Goal: Task Accomplishment & Management: Manage account settings

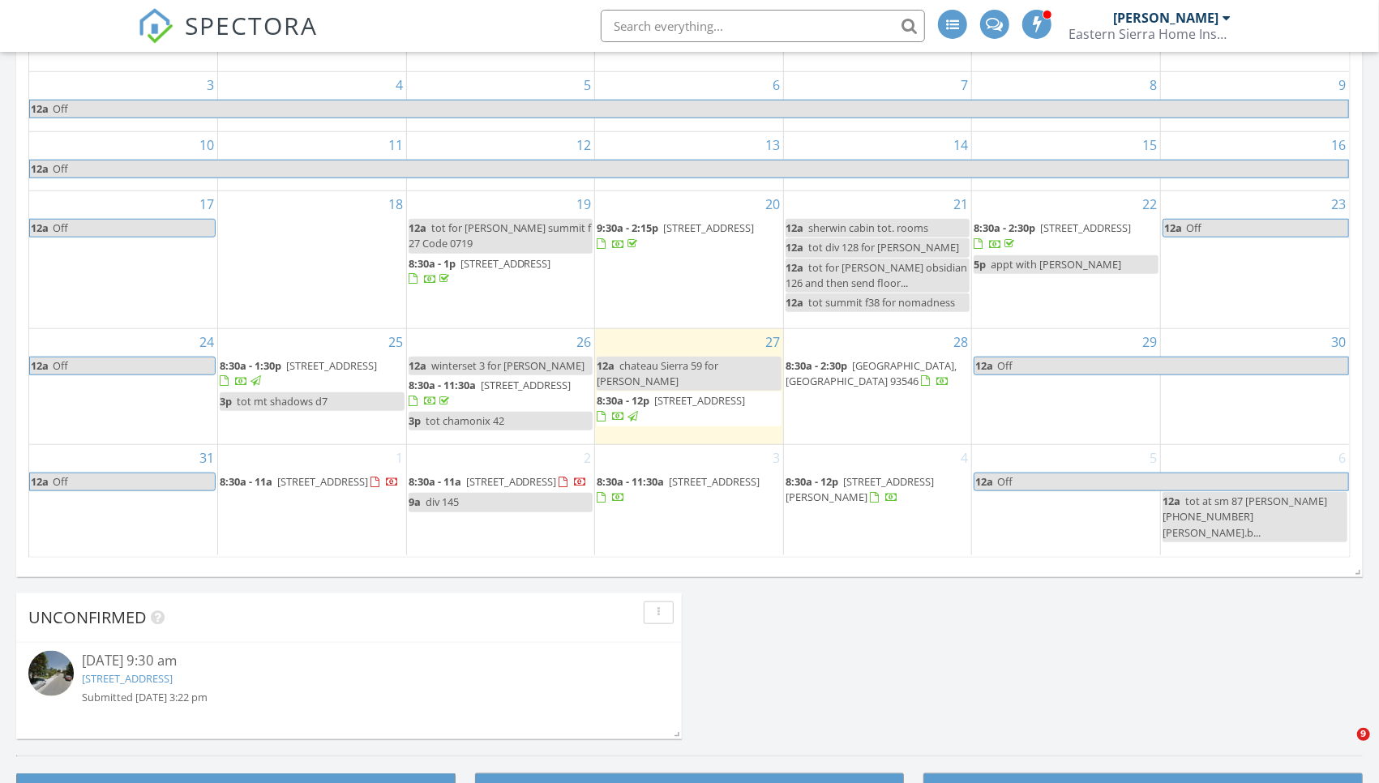
scroll to position [971, 0]
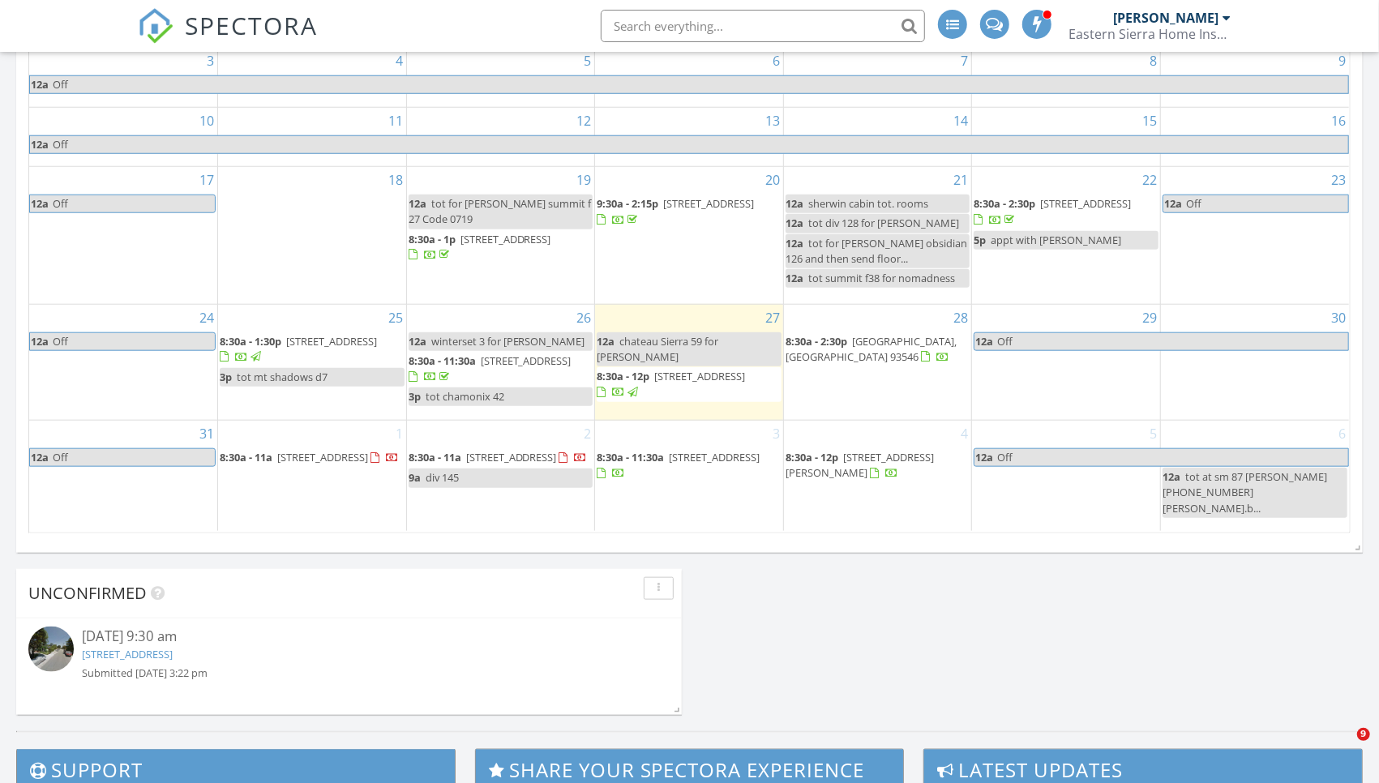
click at [681, 461] on span "[STREET_ADDRESS]" at bounding box center [714, 457] width 91 height 15
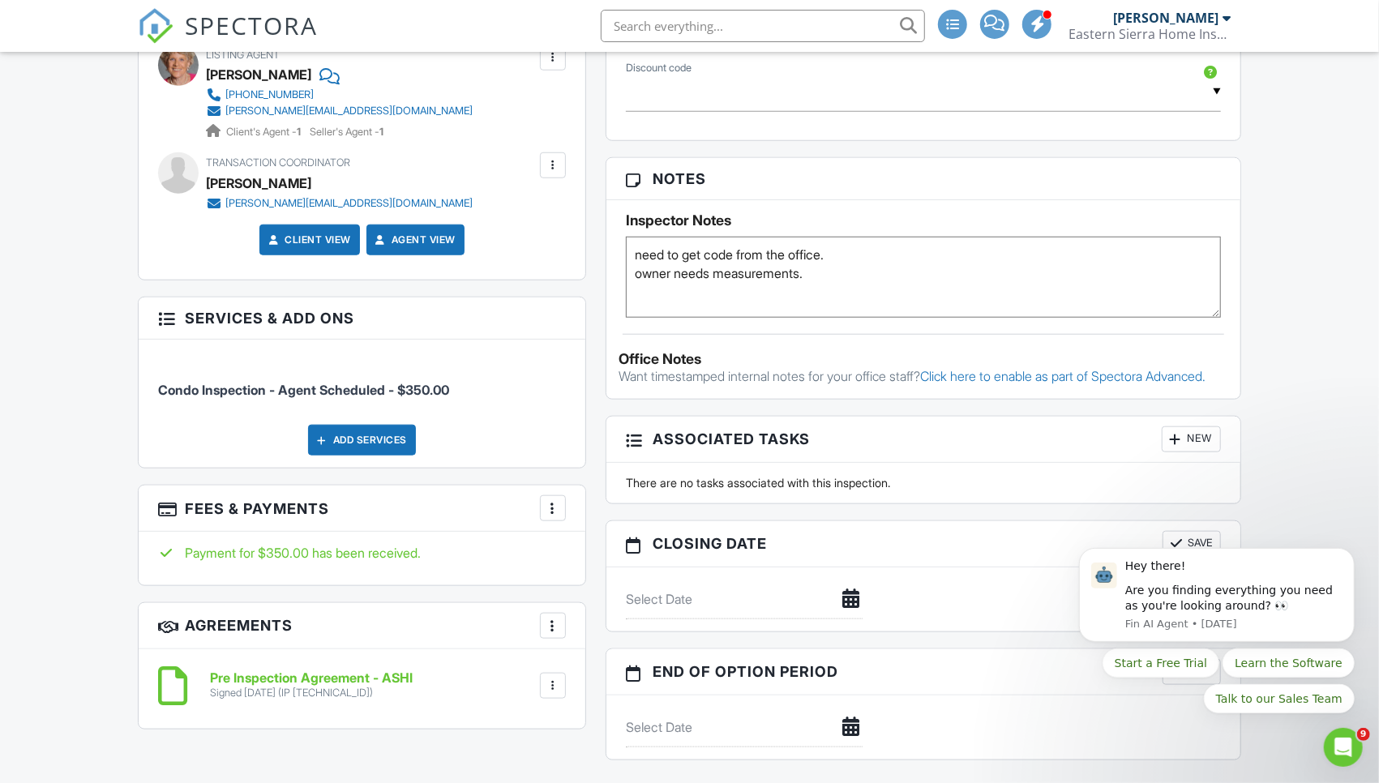
paste textarea "We’re looking at one that is 70” high and 33 5/8” wide and 33 1/8” deep"
click at [808, 290] on textarea "need to get code from the office. owner needs measurementsWe’re looking at one …" at bounding box center [923, 277] width 595 height 81
type textarea "need to get code from the office. owner needs measurements: We’re looking at on…"
click at [733, 193] on h3 "Notes" at bounding box center [923, 179] width 634 height 42
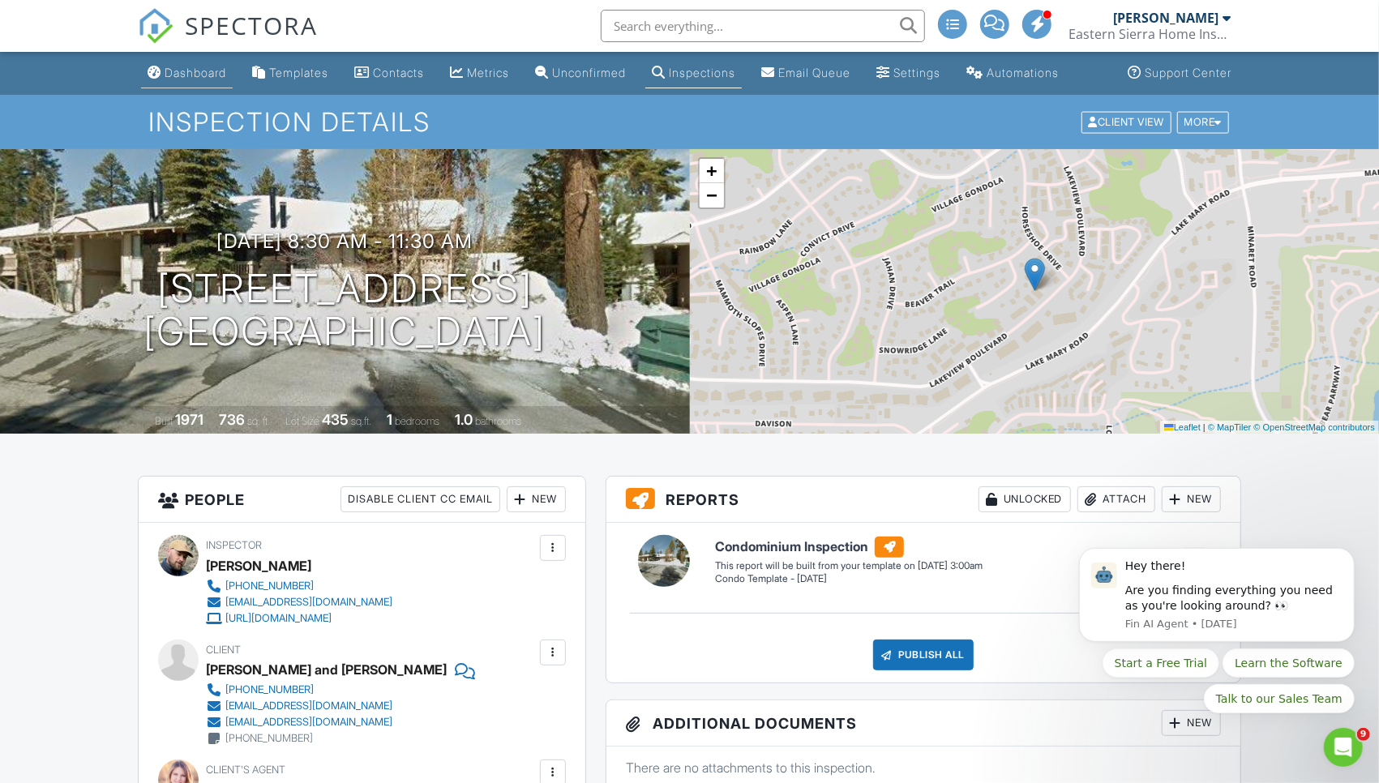
click at [202, 79] on div "Dashboard" at bounding box center [196, 73] width 62 height 14
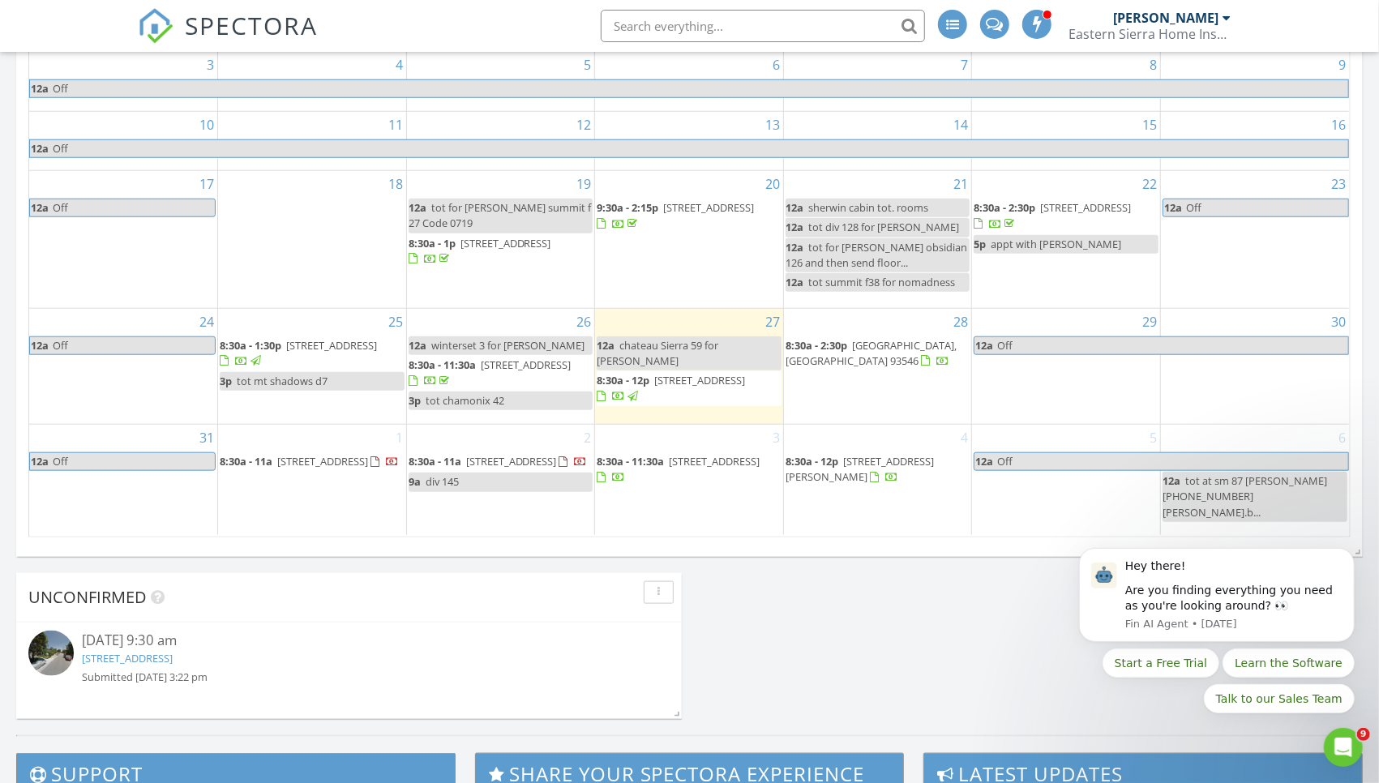
click at [827, 382] on div "28 8:30a - 2:30p 1171 Pyramid Peak Dr, Mammoth Lakes 93546" at bounding box center [878, 367] width 188 height 116
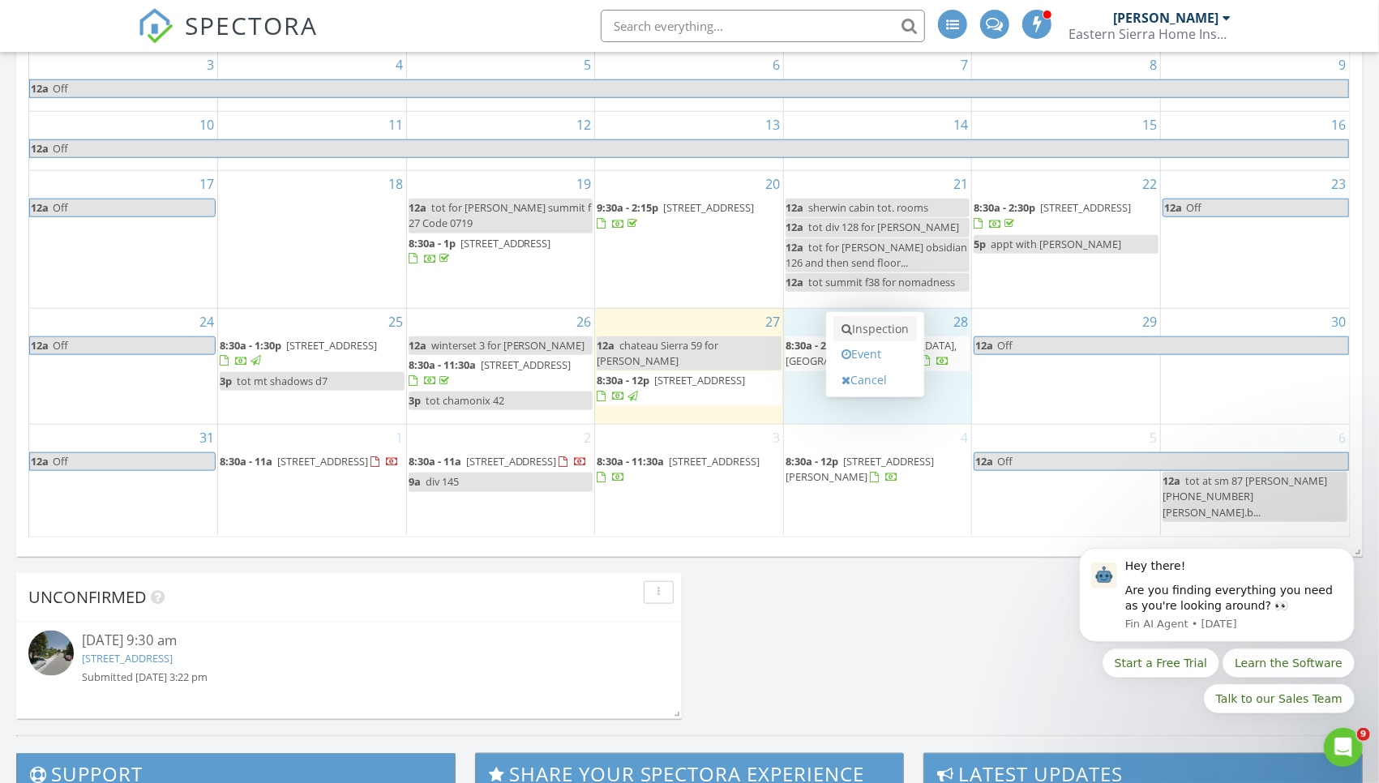
click at [853, 317] on link "Inspection" at bounding box center [874, 329] width 83 height 26
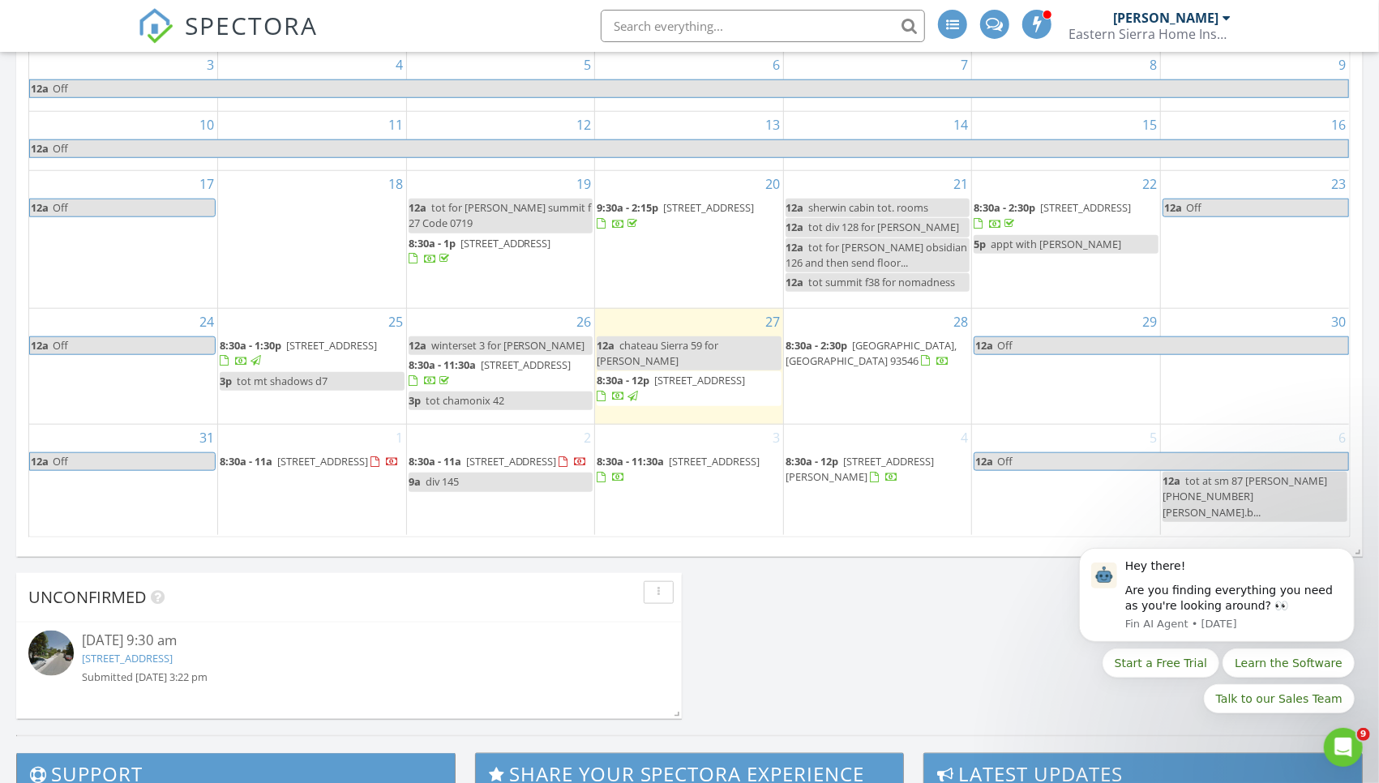
click at [895, 396] on div "28 8:30a - 2:30p 1171 Pyramid Peak Dr, Mammoth Lakes 93546" at bounding box center [878, 367] width 188 height 116
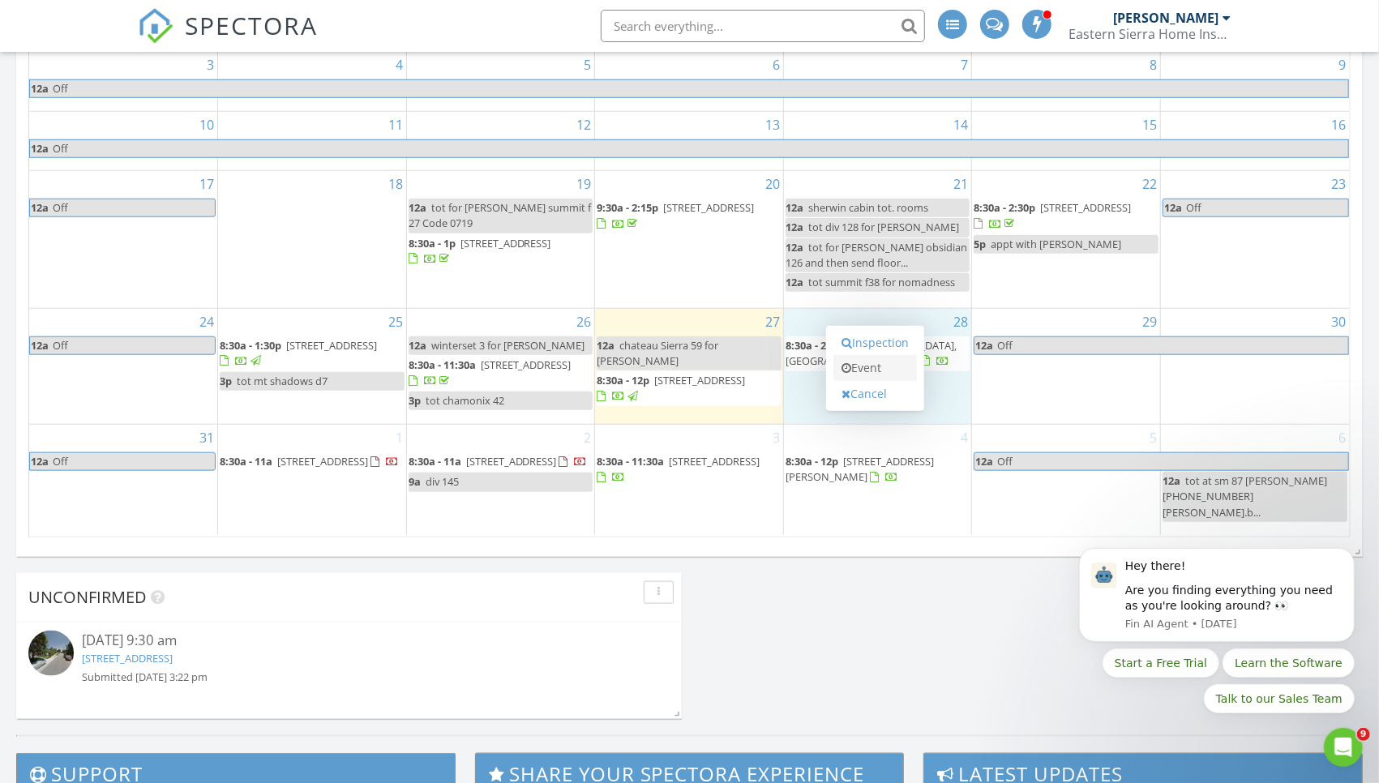
click at [879, 361] on link "Event" at bounding box center [874, 368] width 83 height 26
click at [872, 355] on link "Event" at bounding box center [874, 368] width 83 height 26
click at [801, 388] on div "28 8:30a - 2:30p 1171 Pyramid Peak Dr, Mammoth Lakes 93546" at bounding box center [878, 367] width 188 height 116
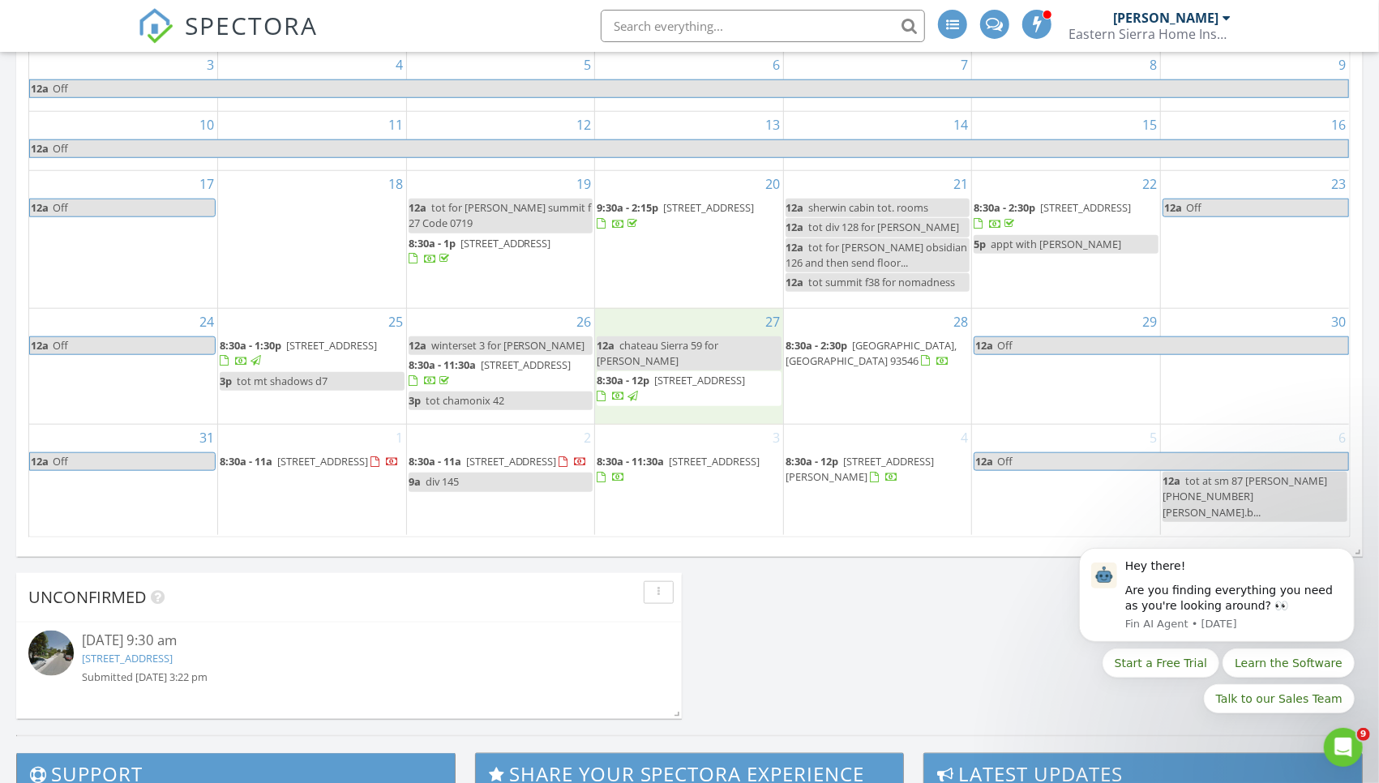
click at [700, 396] on div "27 12a chateau Sierra 59 for Sara 8:30a - 12p 3252 Chateau Rd 14, Mammoth Lakes…" at bounding box center [689, 367] width 188 height 116
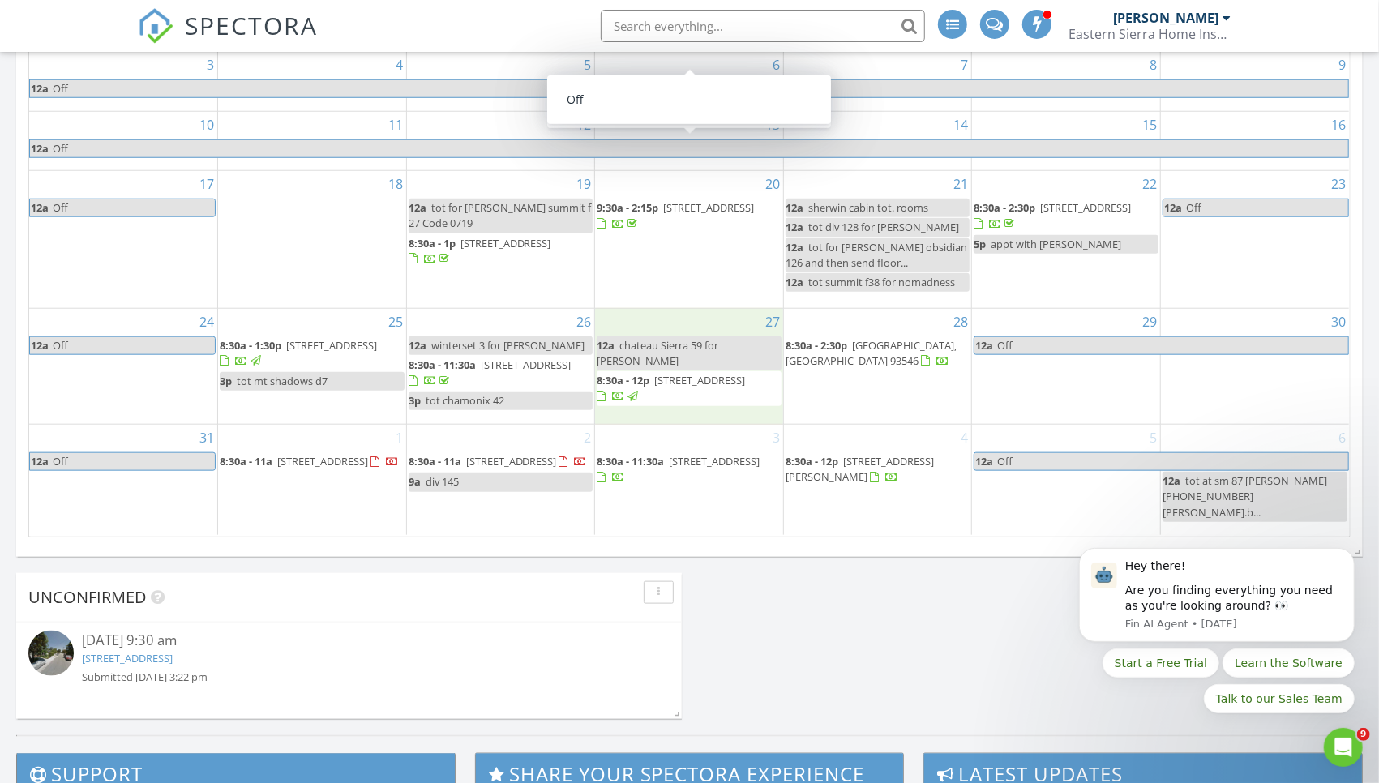
click at [183, 27] on link "SPECTORA" at bounding box center [228, 39] width 180 height 34
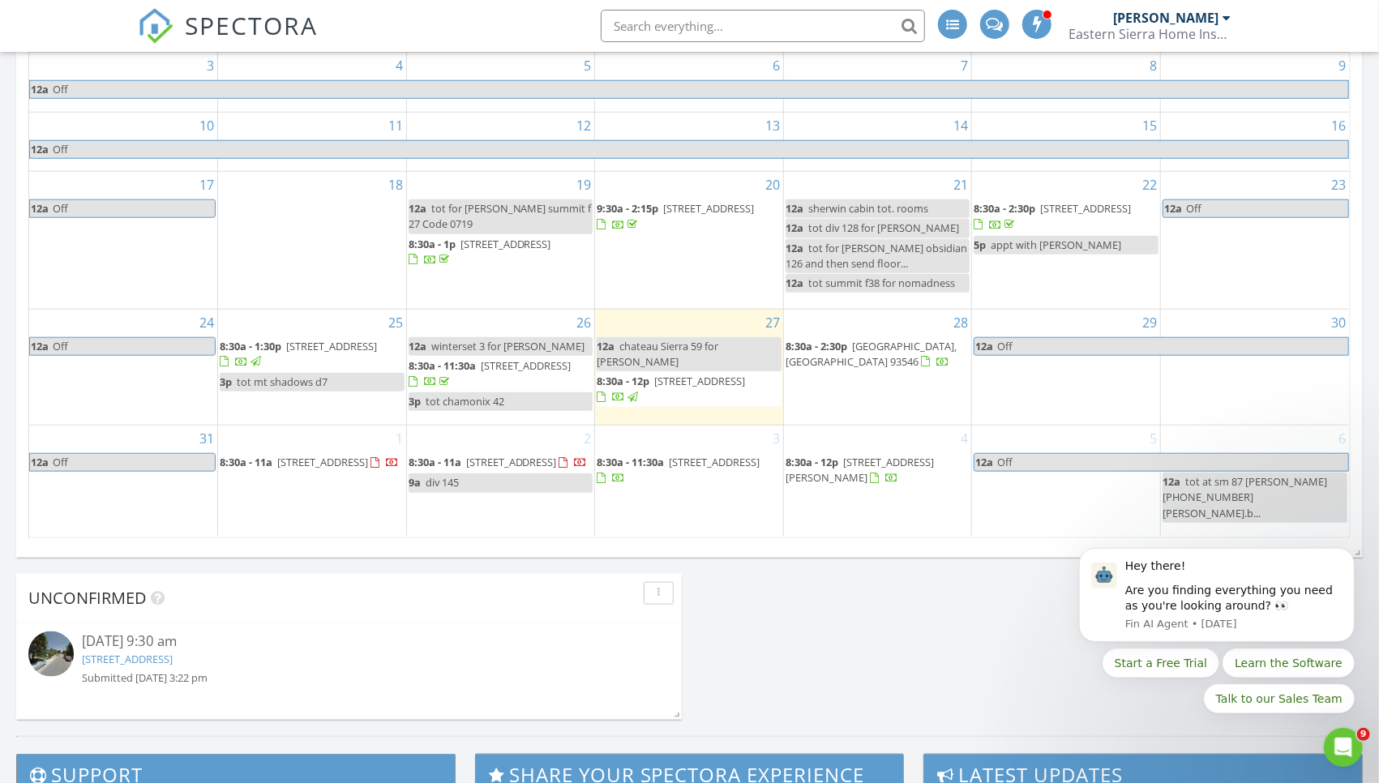
scroll to position [930, 0]
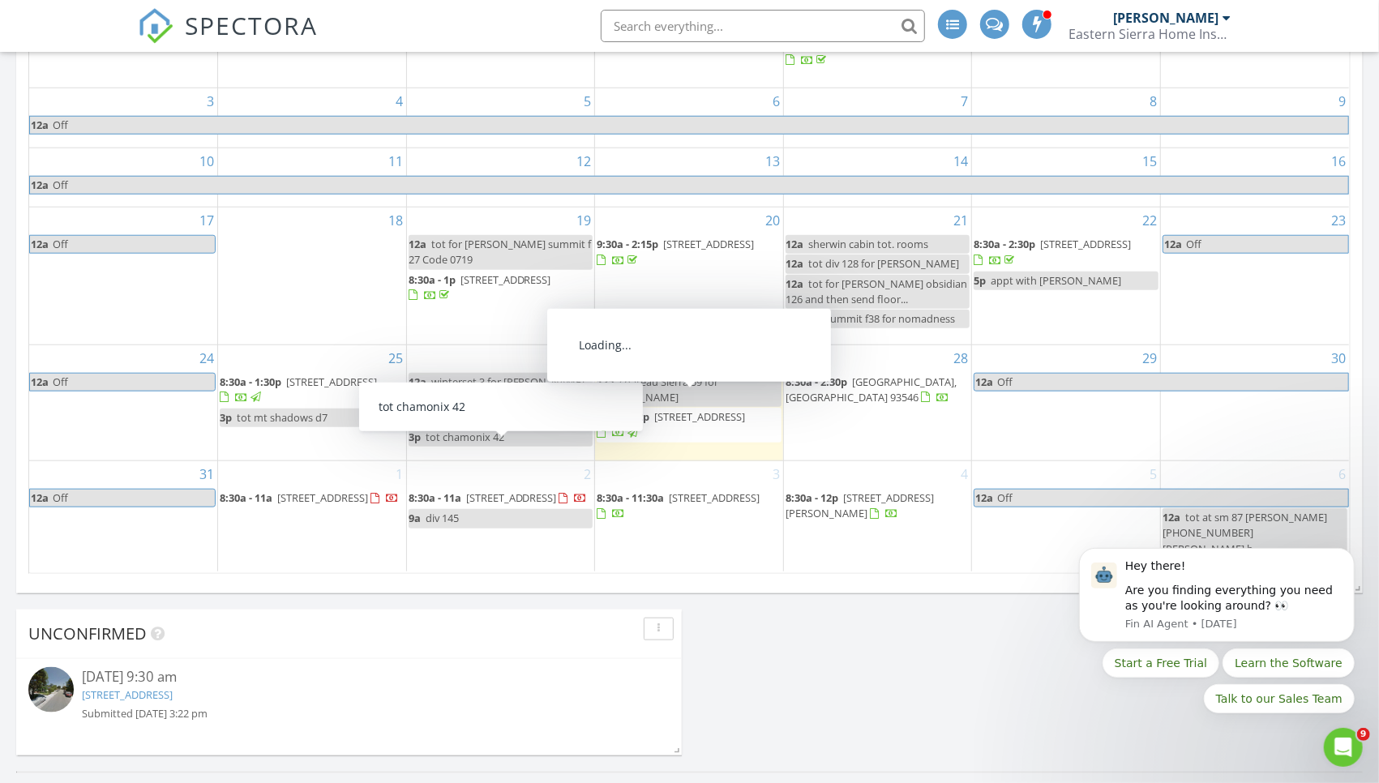
click at [815, 428] on div "28 8:30a - 2:30p 1171 Pyramid Peak Dr, Mammoth Lakes 93546" at bounding box center [878, 403] width 188 height 116
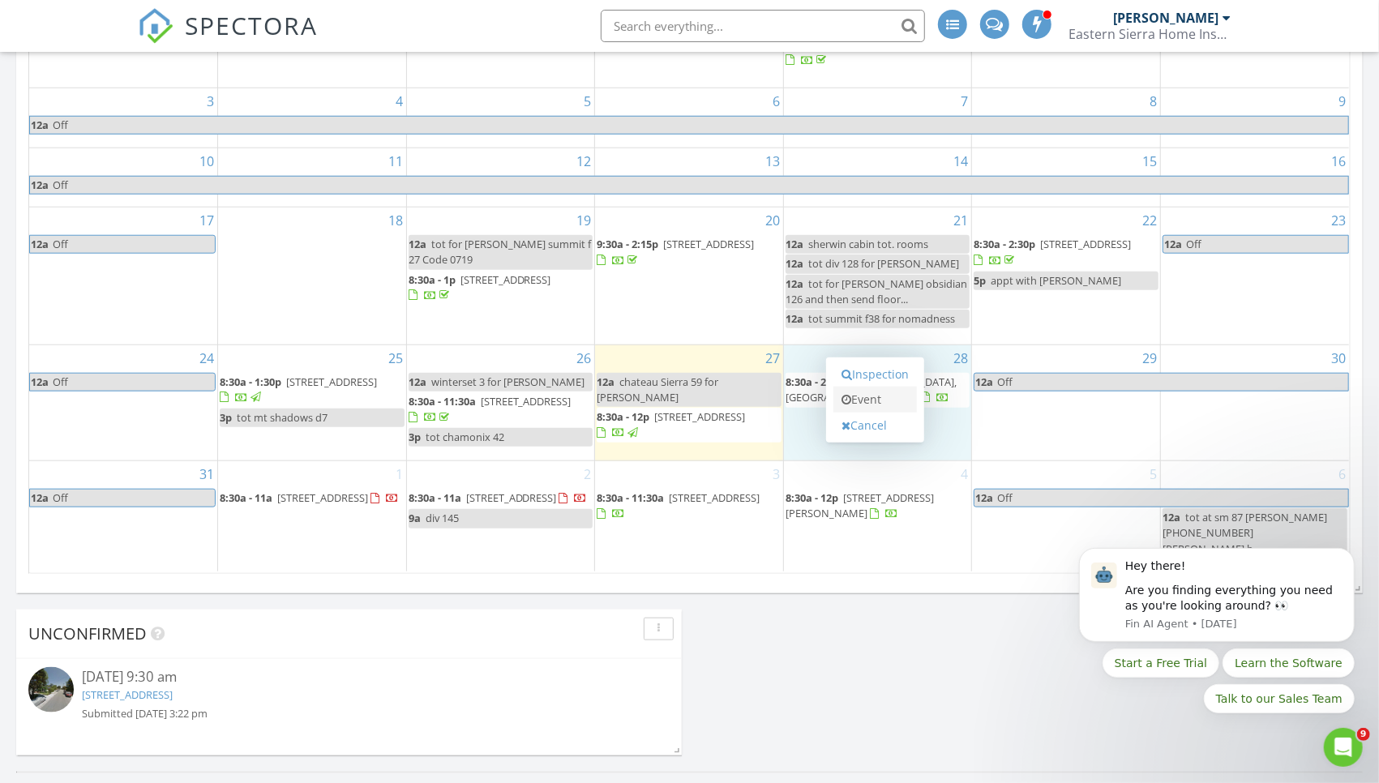
click at [864, 387] on link "Event" at bounding box center [874, 400] width 83 height 26
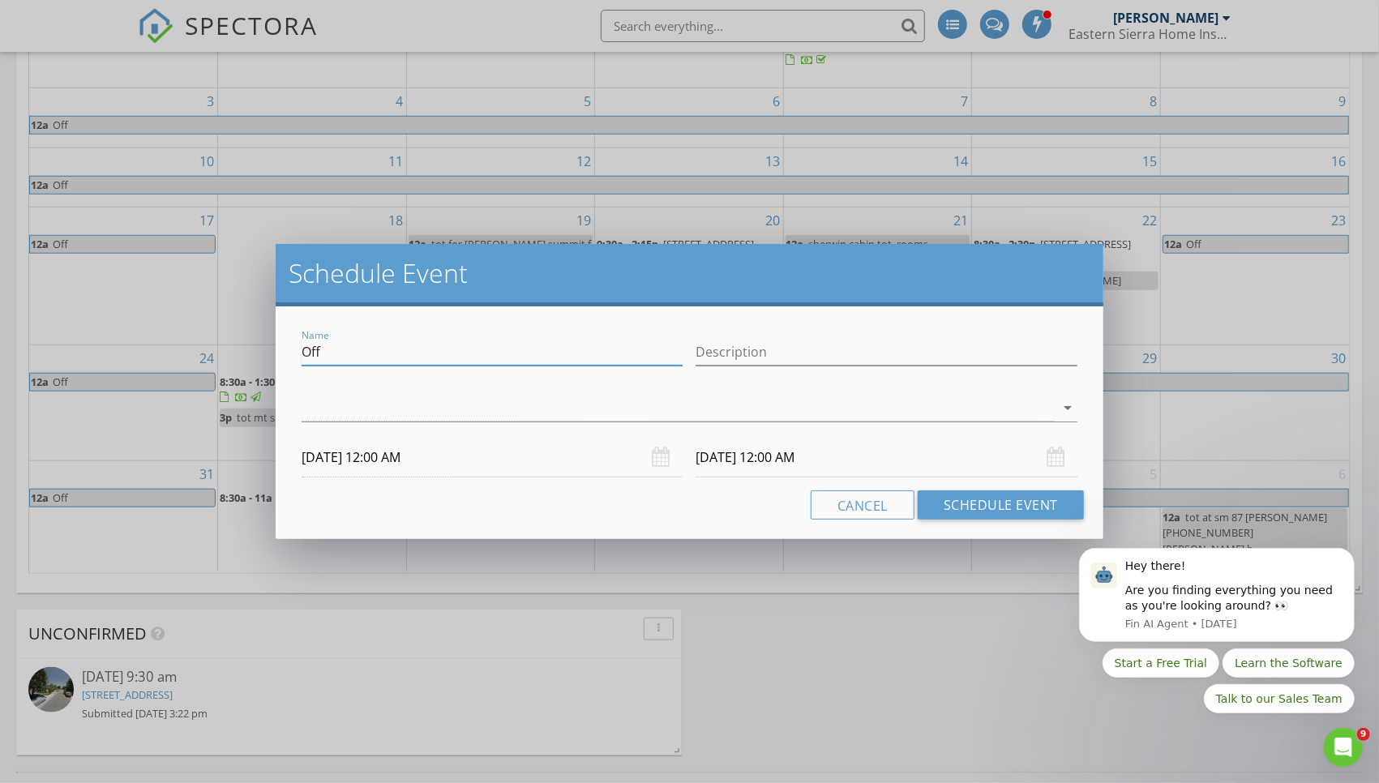
drag, startPoint x: 460, startPoint y: 352, endPoint x: 222, endPoint y: 352, distance: 238.3
click at [222, 352] on div "Schedule Event Name Off Description arrow_drop_down 08/28/2025 12:00 AM 08/29/2…" at bounding box center [689, 391] width 1379 height 783
click at [458, 354] on input "howard blank" at bounding box center [491, 352] width 381 height 27
paste input "My cell is 818-231-2714 Address is 3170 Chateau #42"
type input "howard blankMy cell is 818-231-2714 Address is 3170 Chateau #42"
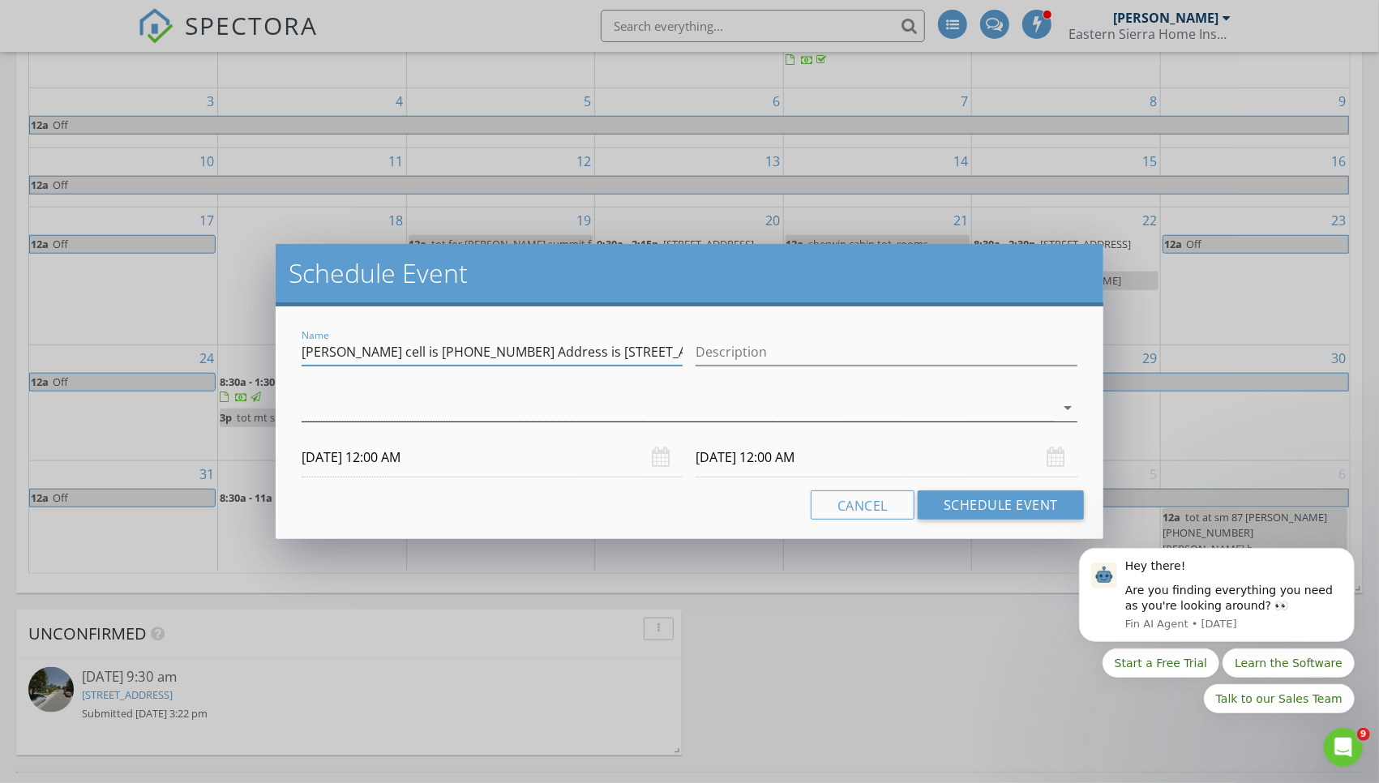
click at [423, 407] on div at bounding box center [677, 408] width 753 height 27
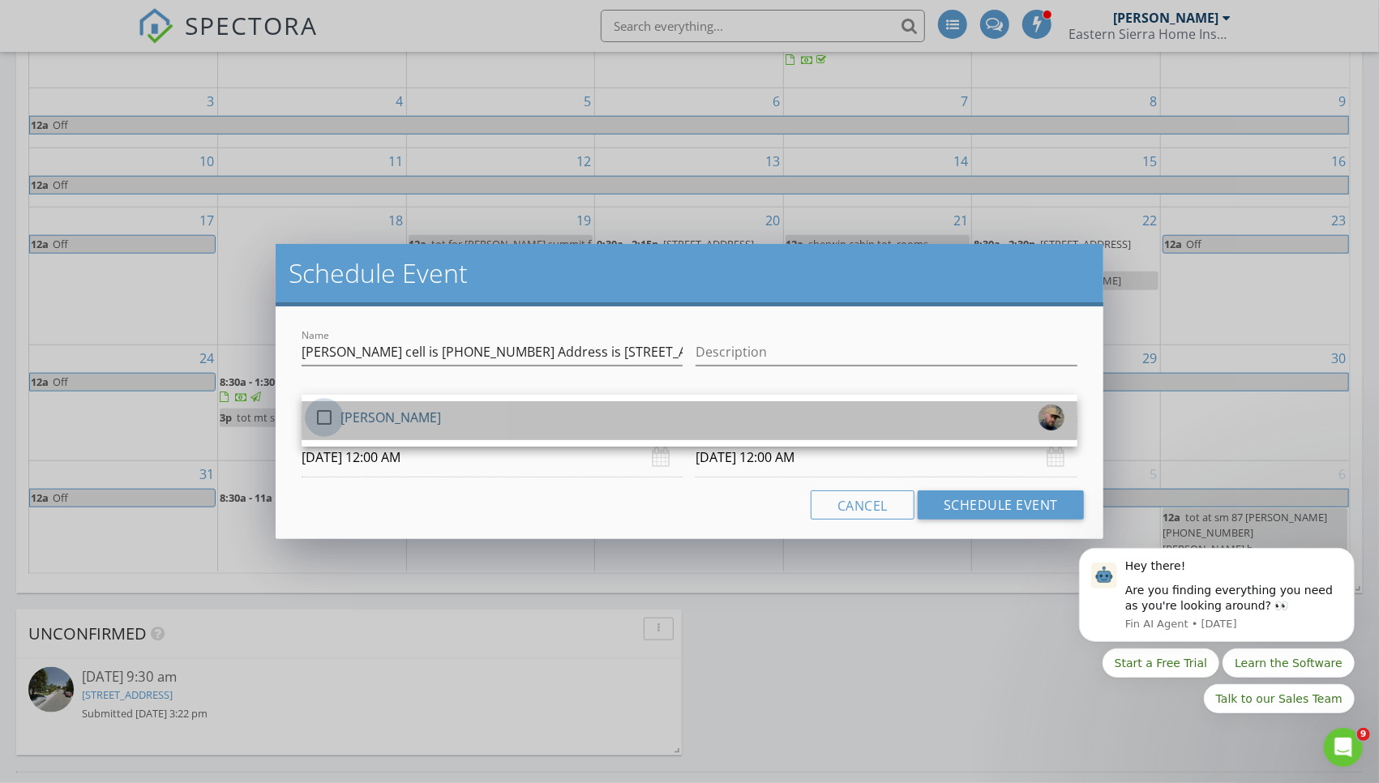
click at [315, 418] on div at bounding box center [324, 418] width 28 height 28
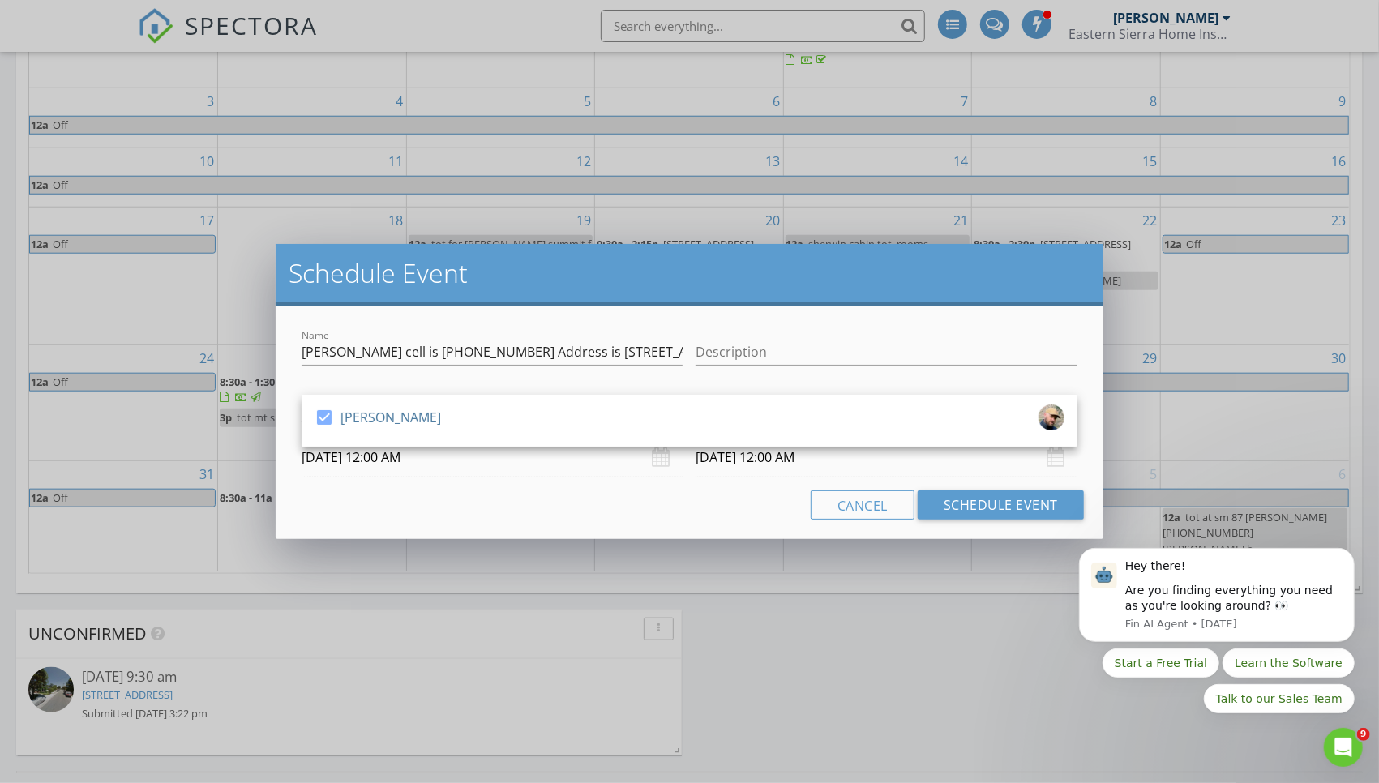
click at [477, 461] on input "08/28/2025 12:00 AM" at bounding box center [491, 458] width 381 height 40
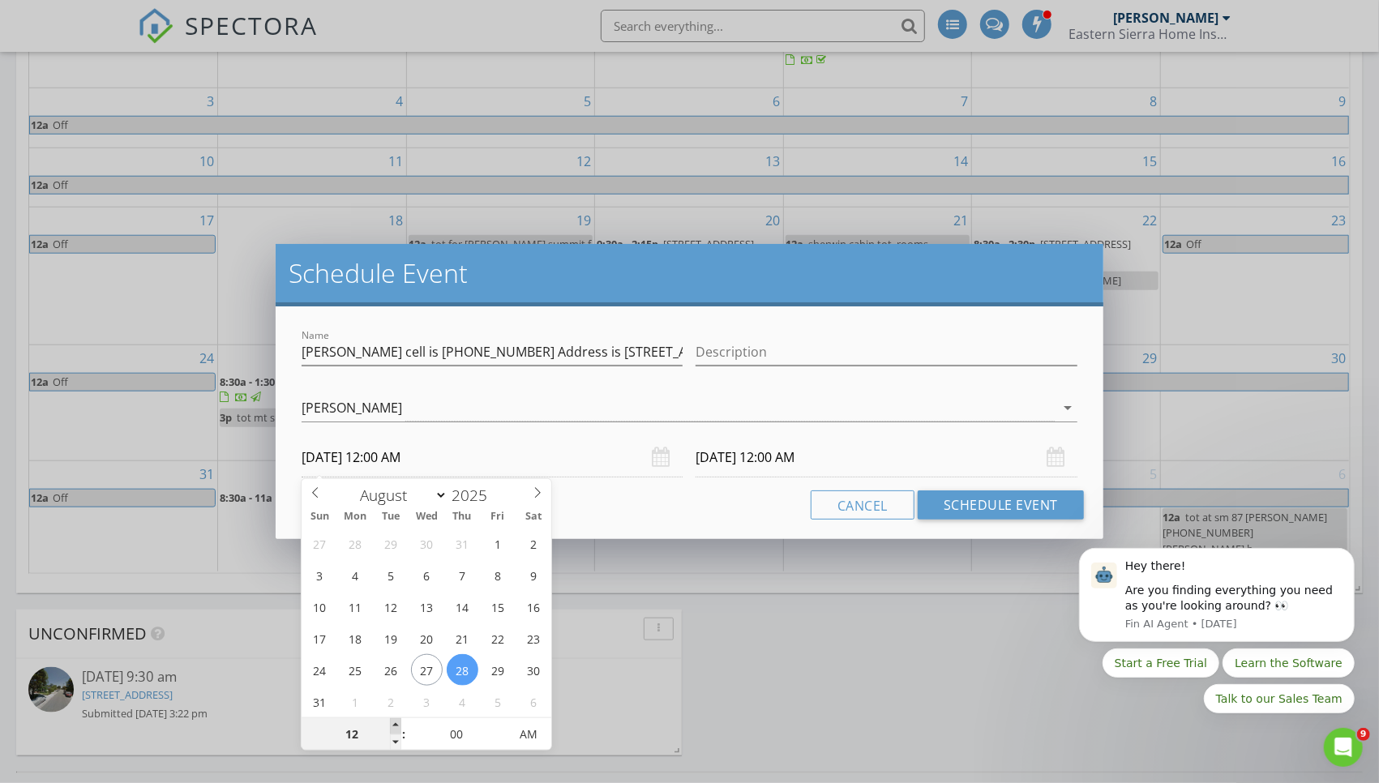
type input "01"
type input "08/28/2025 1:00 AM"
click at [394, 726] on span at bounding box center [395, 726] width 11 height 16
type input "02"
type input "08/28/2025 2:00 AM"
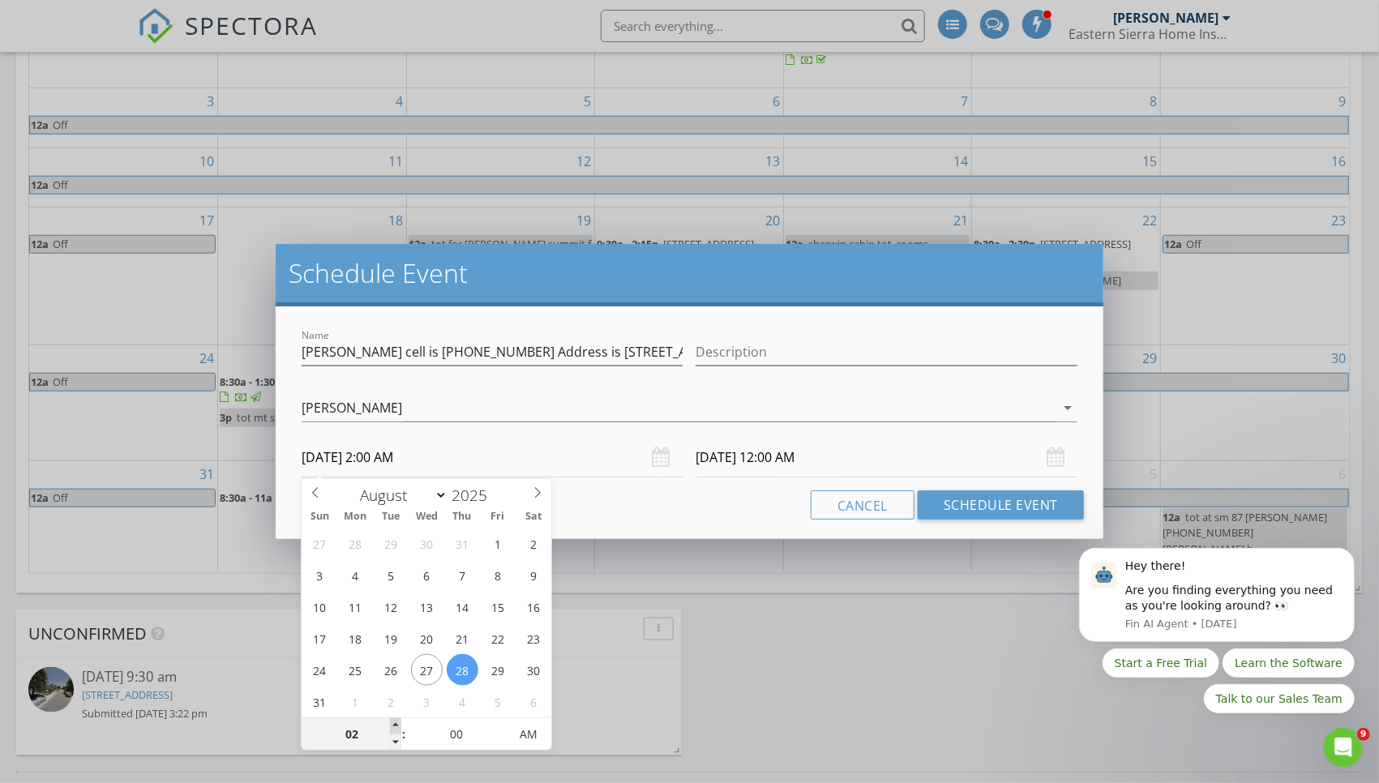
click at [394, 726] on span at bounding box center [395, 726] width 11 height 16
type input "03"
type input "08/28/2025 3:00 AM"
click at [394, 726] on span at bounding box center [395, 726] width 11 height 16
type input "04"
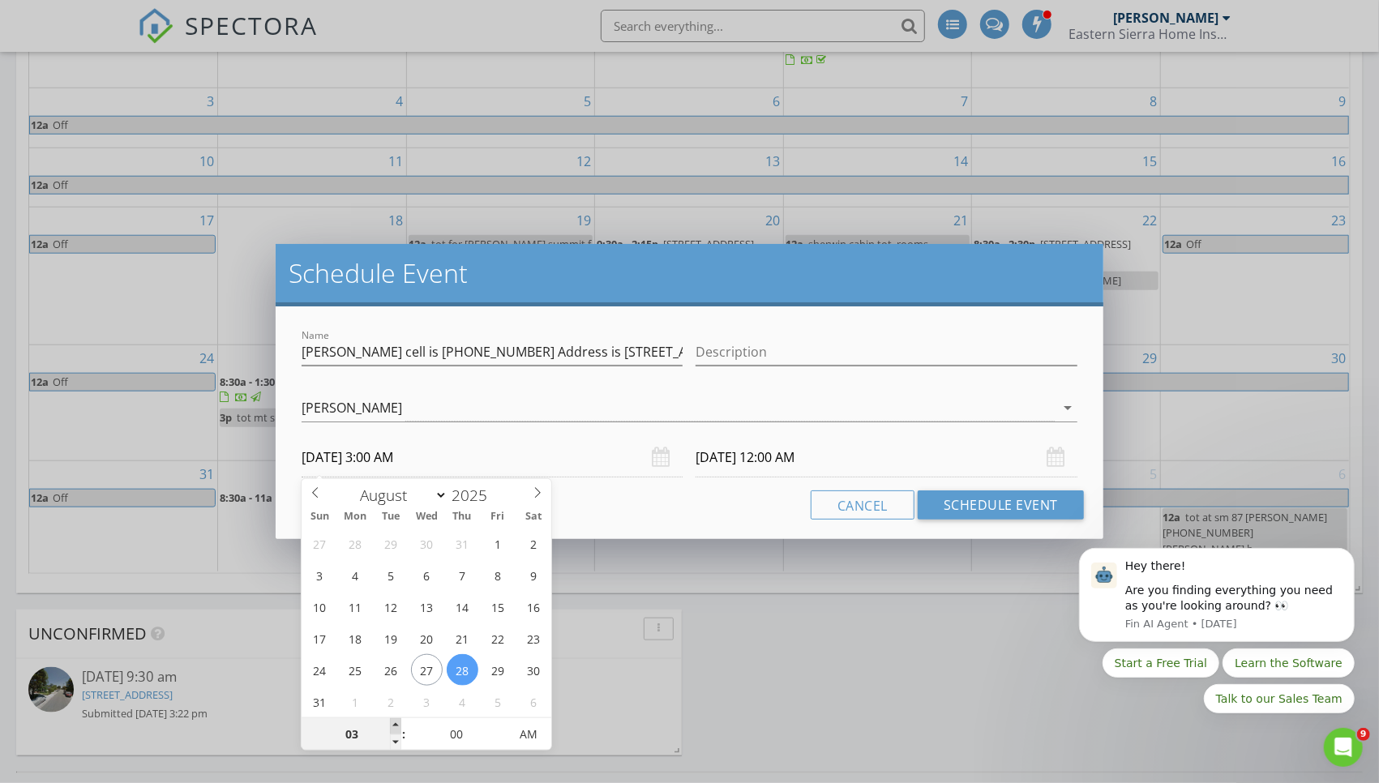
type input "08/28/2025 4:00 AM"
click at [394, 726] on span at bounding box center [395, 726] width 11 height 16
type input "05"
type input "08/28/2025 5:00 AM"
click at [394, 726] on span at bounding box center [395, 726] width 11 height 16
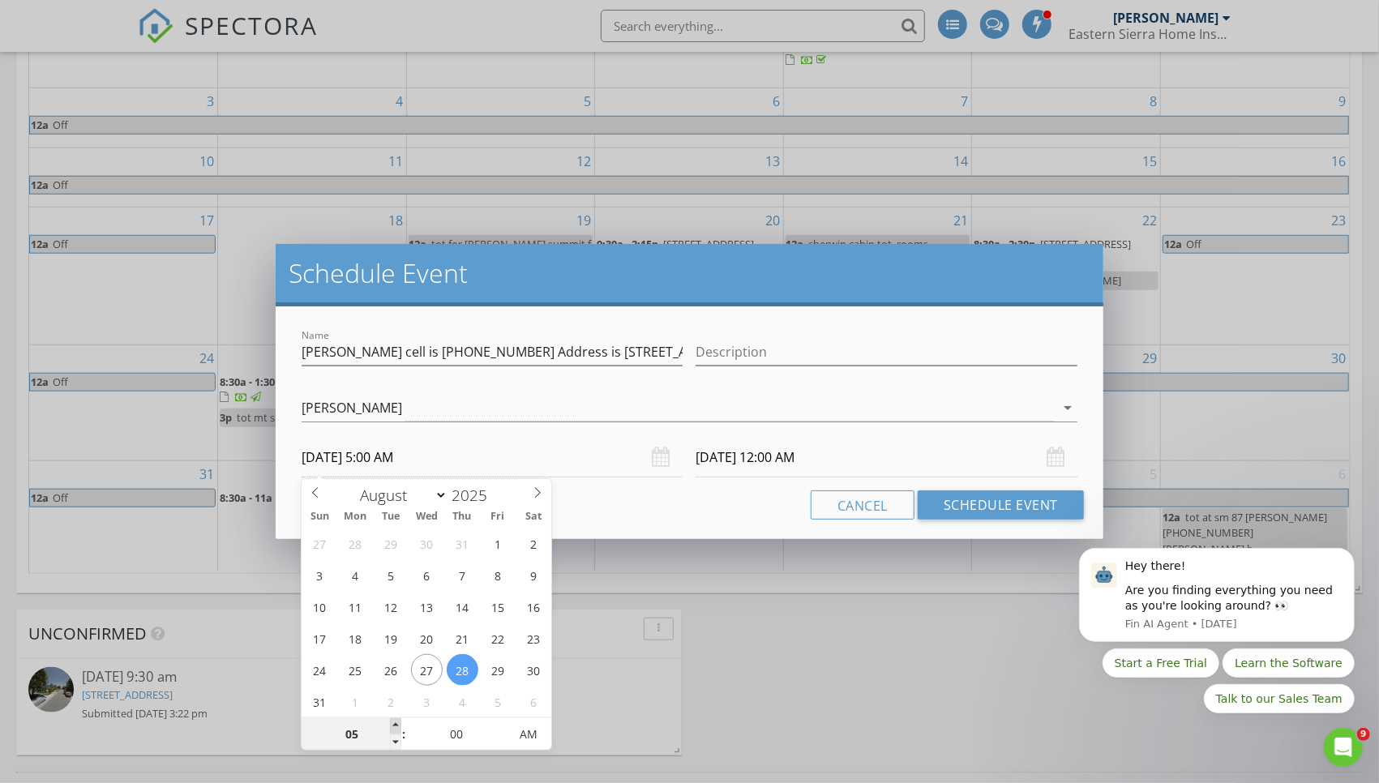
type input "08/29/2025 5:00 AM"
type input "08/28/2025 5:00 PM"
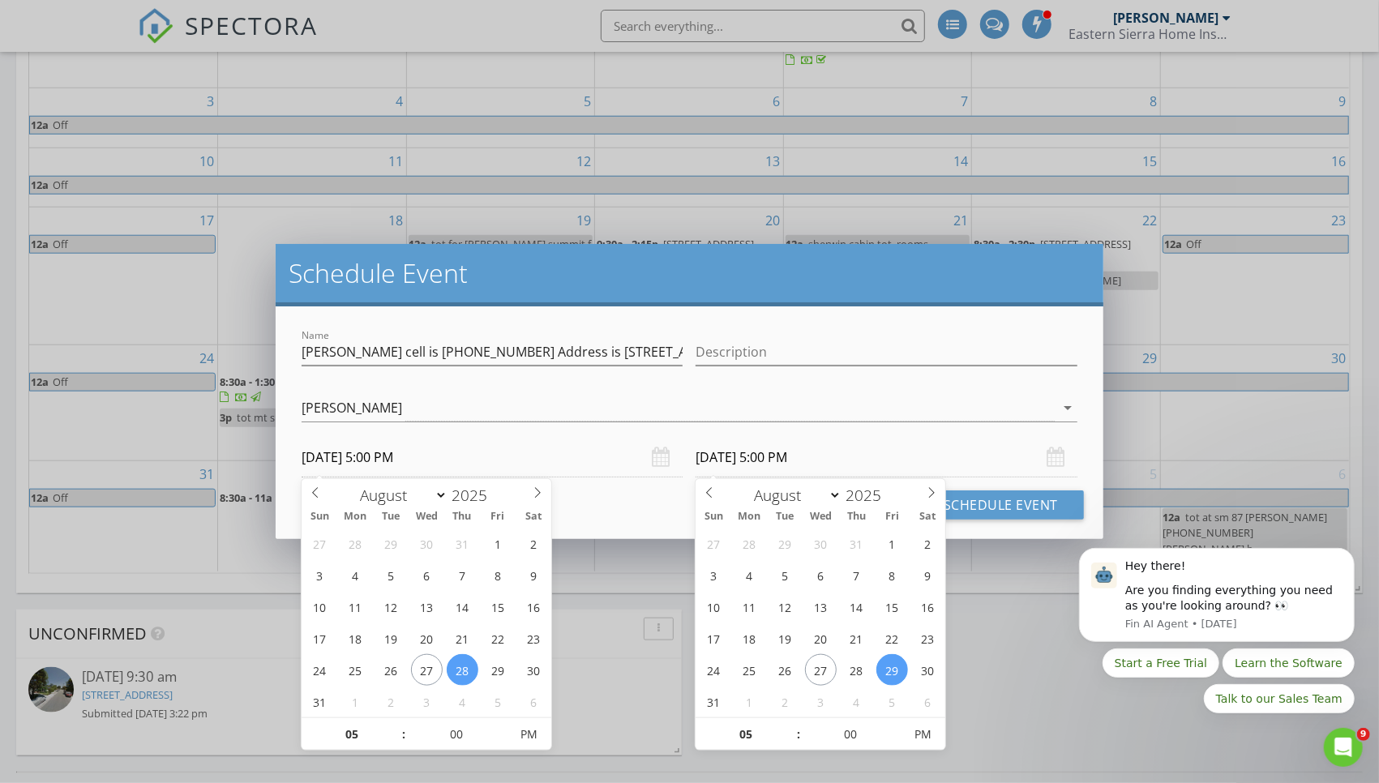
click at [795, 467] on input "08/29/2025 5:00 PM" at bounding box center [885, 458] width 381 height 40
type input "08/28/2025 5:00 PM"
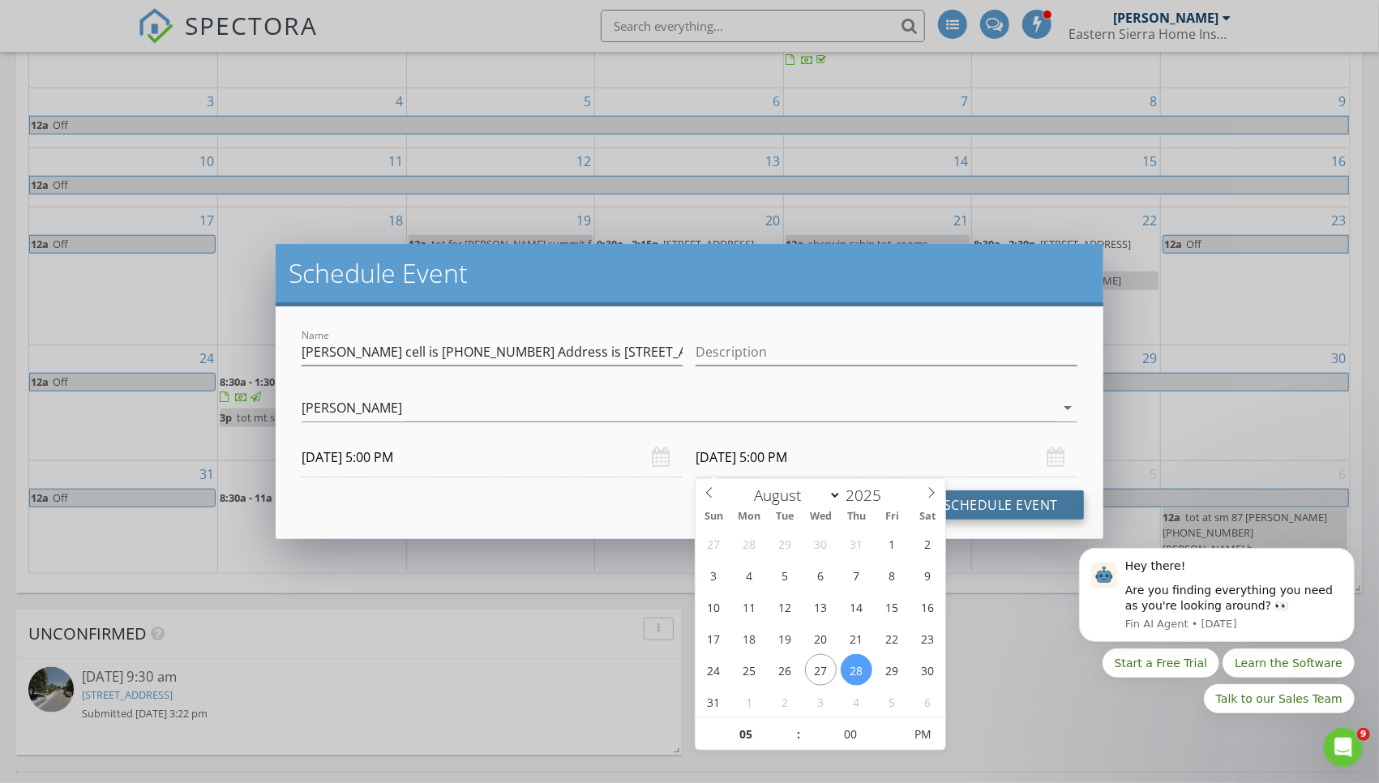
click at [973, 504] on button "Schedule Event" at bounding box center [1000, 504] width 166 height 29
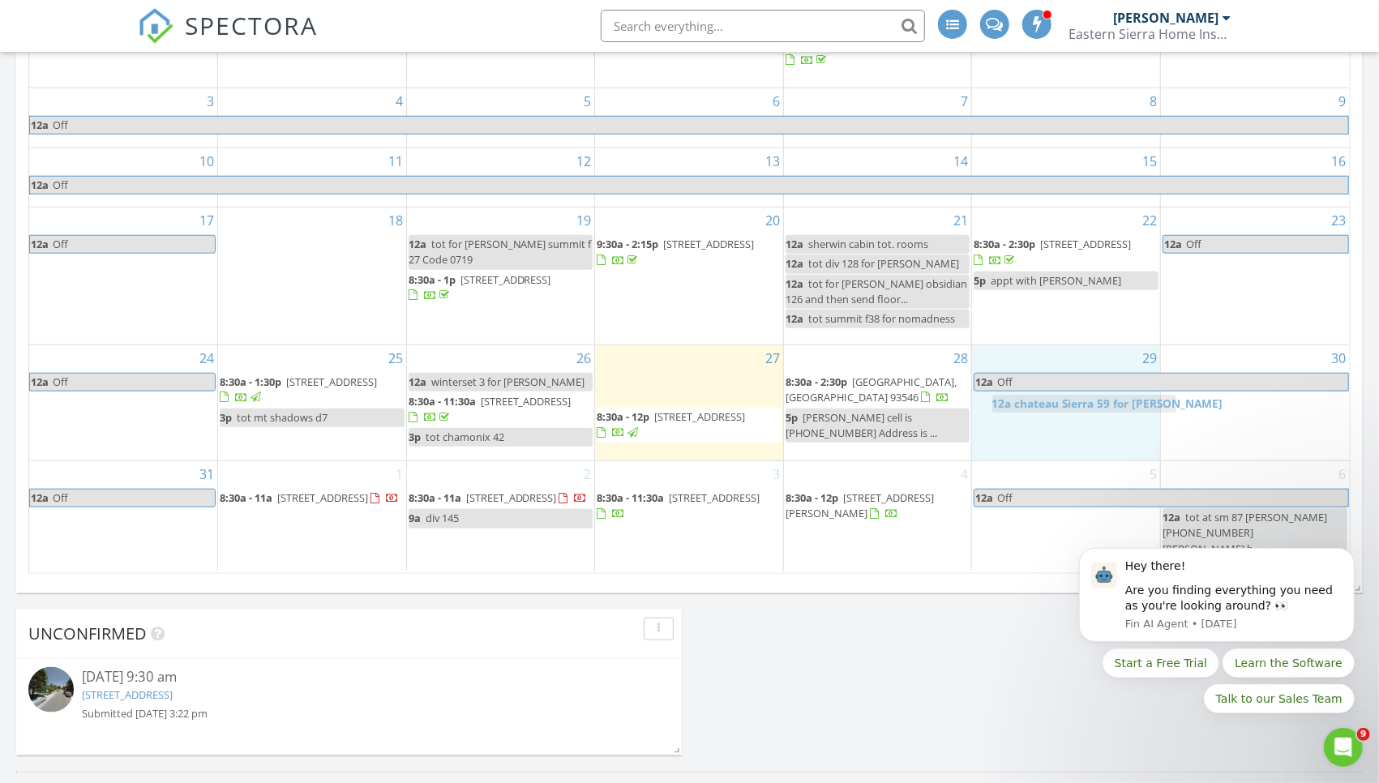
drag, startPoint x: 662, startPoint y: 373, endPoint x: 1057, endPoint y: 404, distance: 395.9
click at [1057, 404] on body "SPECTORA Ryan Farnes Eastern Sierra Home Inspections Role: Inspector Change Rol…" at bounding box center [689, 218] width 1379 height 2297
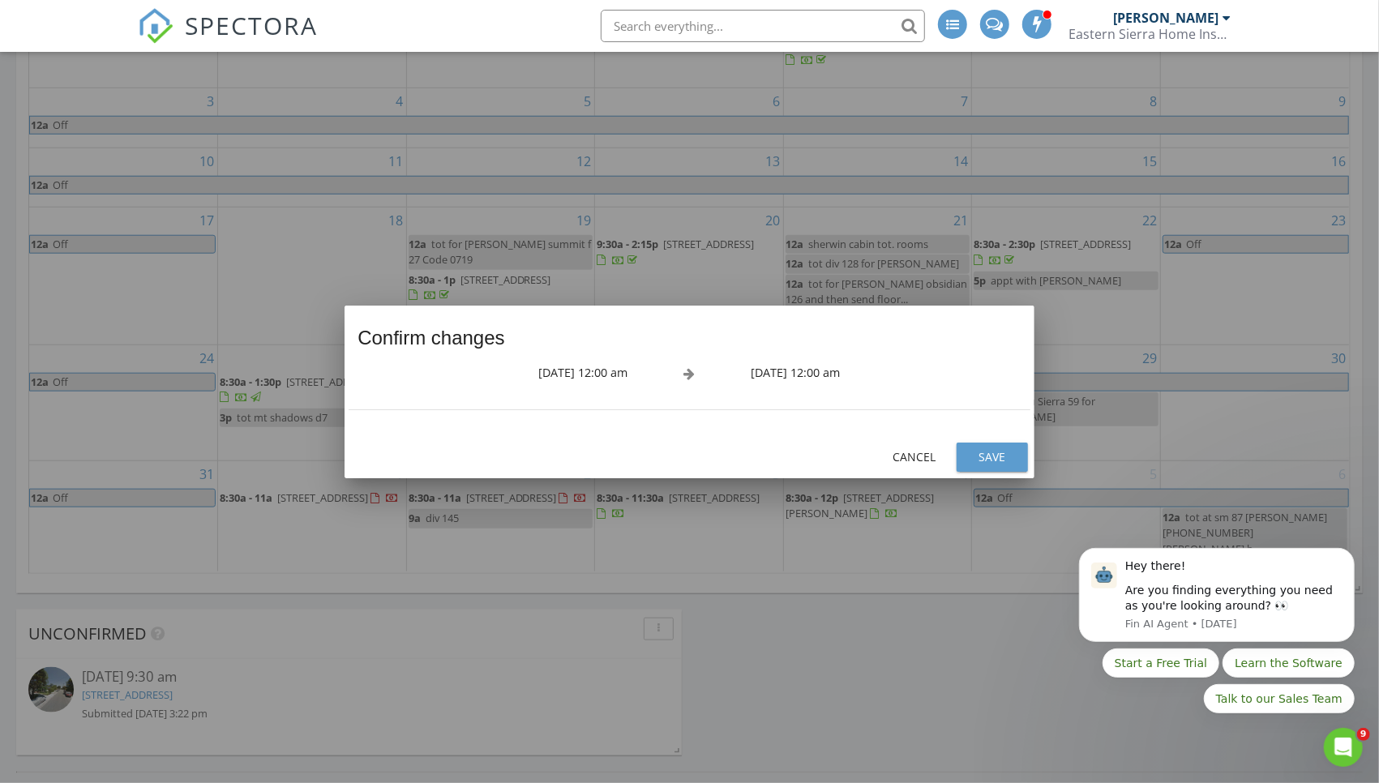
click at [983, 454] on div "Save" at bounding box center [991, 456] width 45 height 17
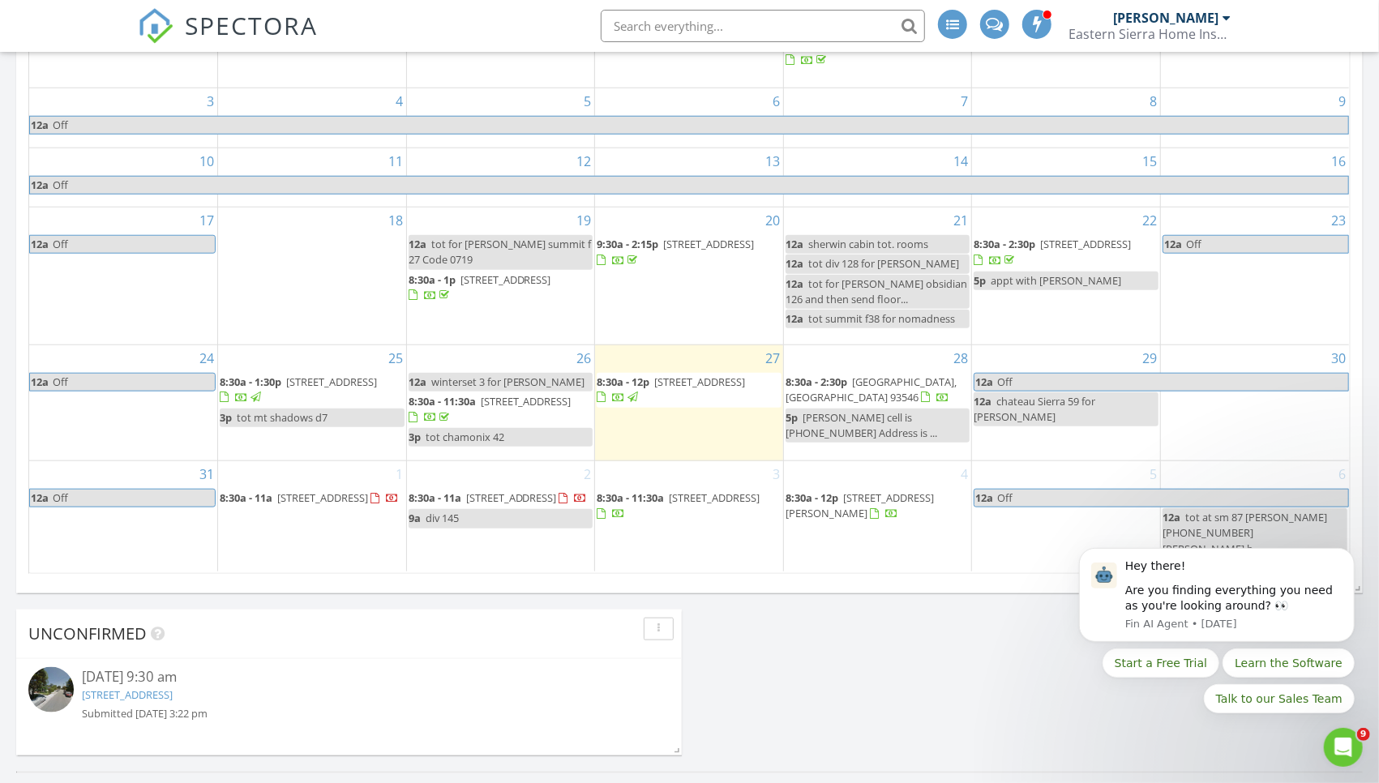
click at [862, 438] on div "28 8:30a - 2:30p 1171 Pyramid Peak Dr, Mammoth Lakes 93546 5p howard blankMy ce…" at bounding box center [878, 403] width 188 height 116
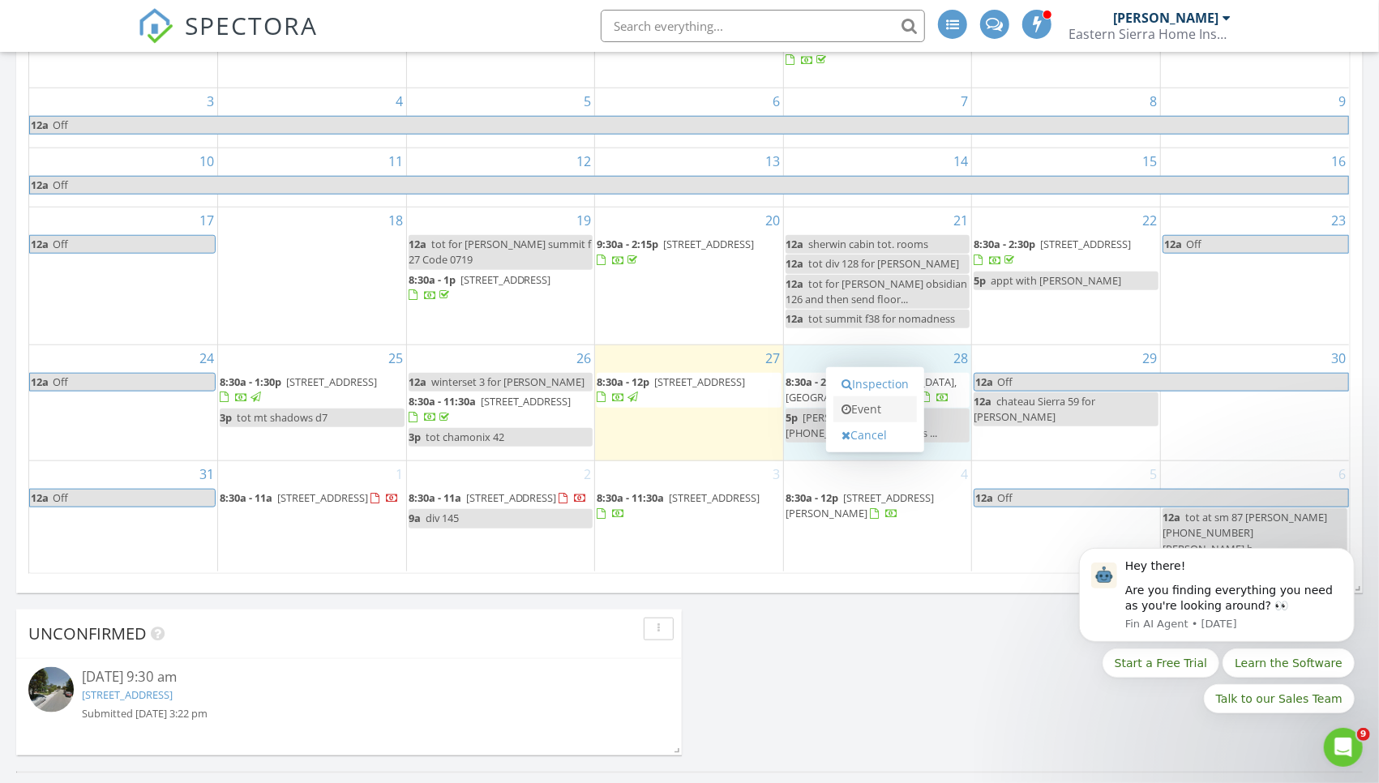
click at [862, 396] on link "Event" at bounding box center [874, 409] width 83 height 26
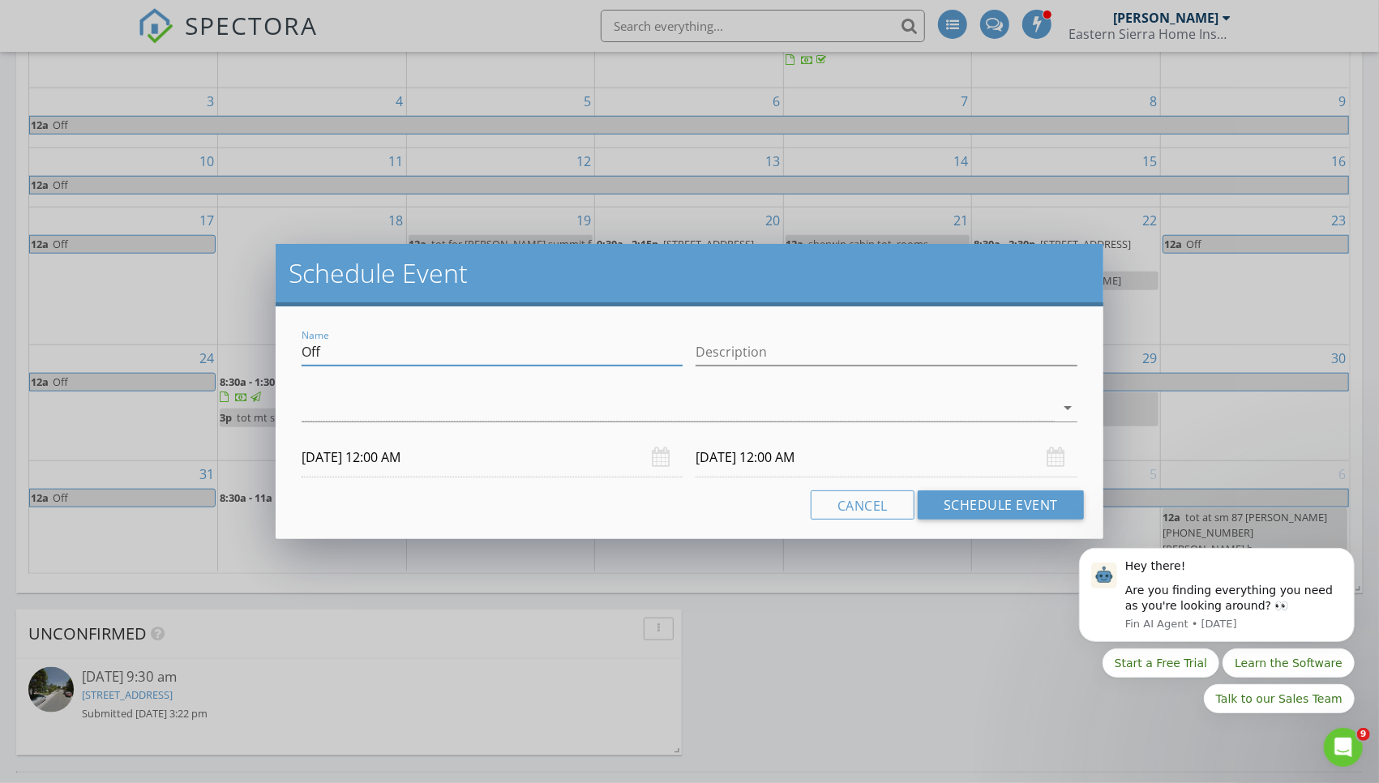
drag, startPoint x: 378, startPoint y: 357, endPoint x: 240, endPoint y: 357, distance: 137.8
click at [240, 357] on div "Schedule Event Name Off Description arrow_drop_down 08/28/2025 12:00 AM 08/29/2…" at bounding box center [689, 391] width 1379 height 783
type input "chamonix 34"
click at [351, 407] on div at bounding box center [677, 408] width 753 height 27
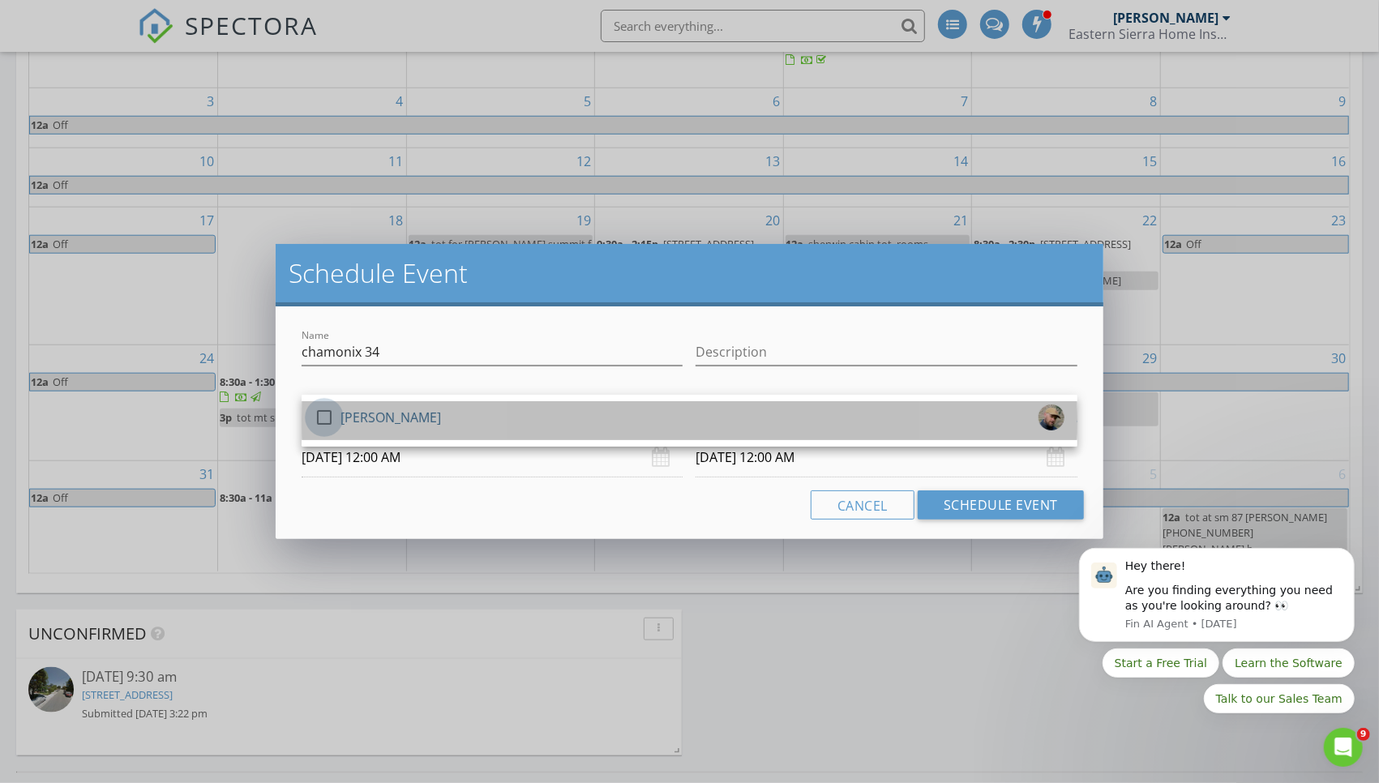
click at [326, 421] on div at bounding box center [324, 418] width 28 height 28
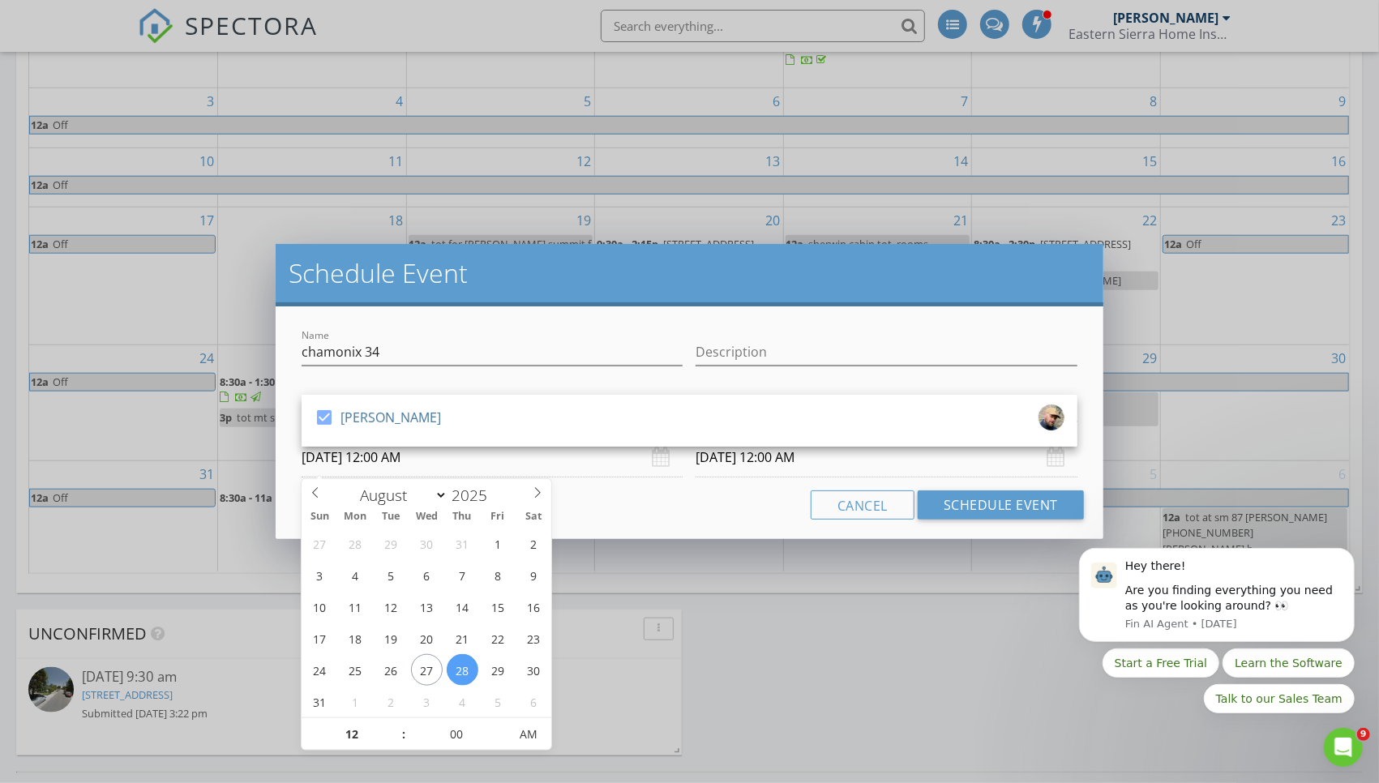
click at [381, 465] on input "08/28/2025 12:00 AM" at bounding box center [491, 458] width 381 height 40
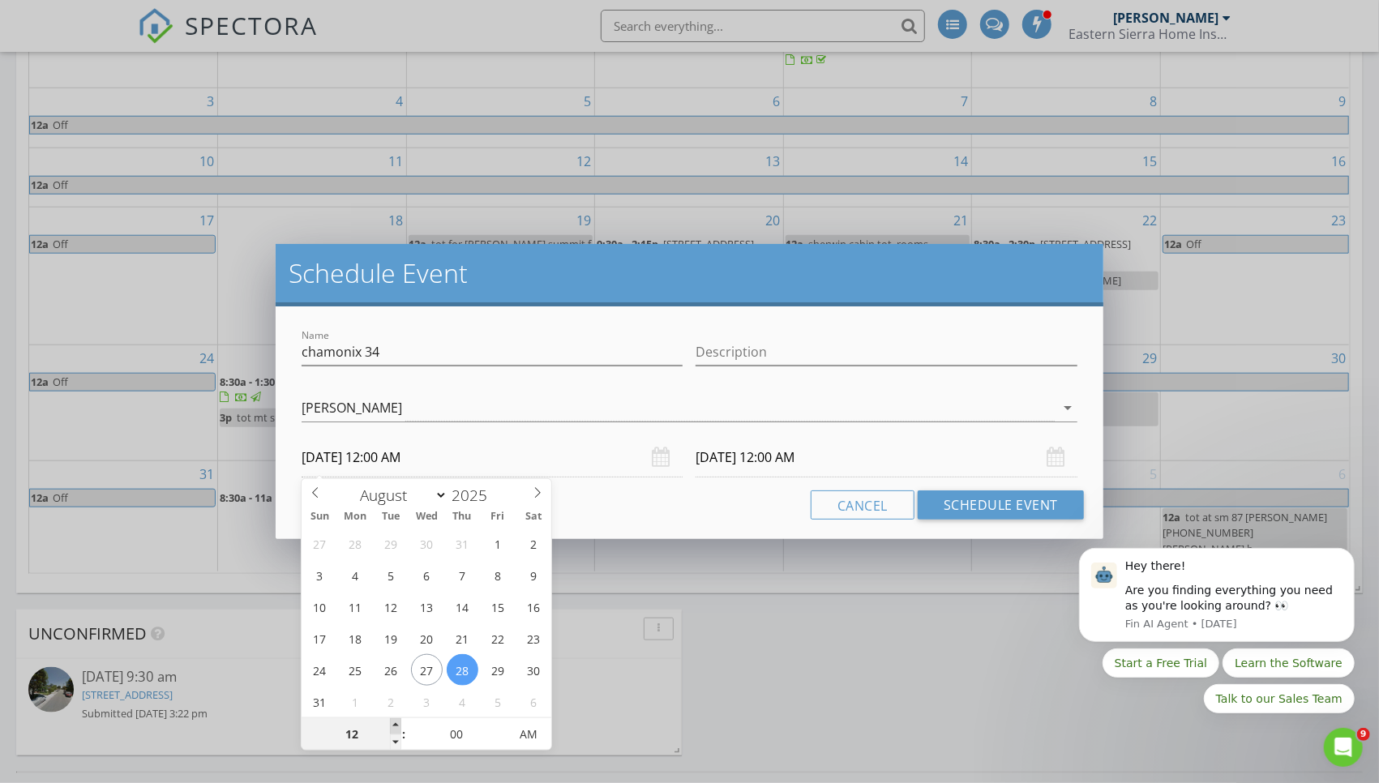
type input "01"
type input "08/28/2025 1:00 AM"
click at [397, 725] on span at bounding box center [395, 726] width 11 height 16
type input "02"
type input "08/28/2025 2:00 AM"
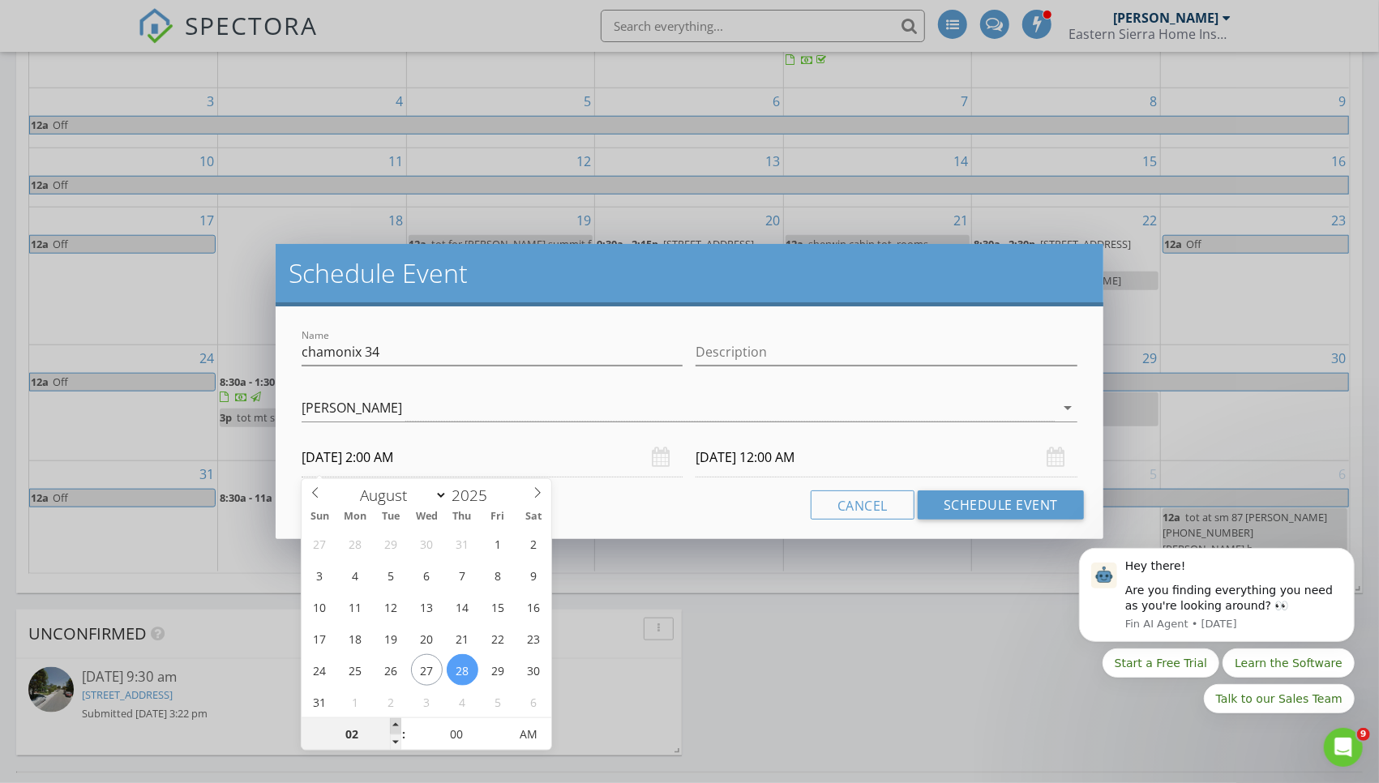
click at [397, 725] on span at bounding box center [395, 726] width 11 height 16
type input "03"
type input "08/28/2025 3:00 AM"
click at [397, 725] on span at bounding box center [395, 726] width 11 height 16
type input "04"
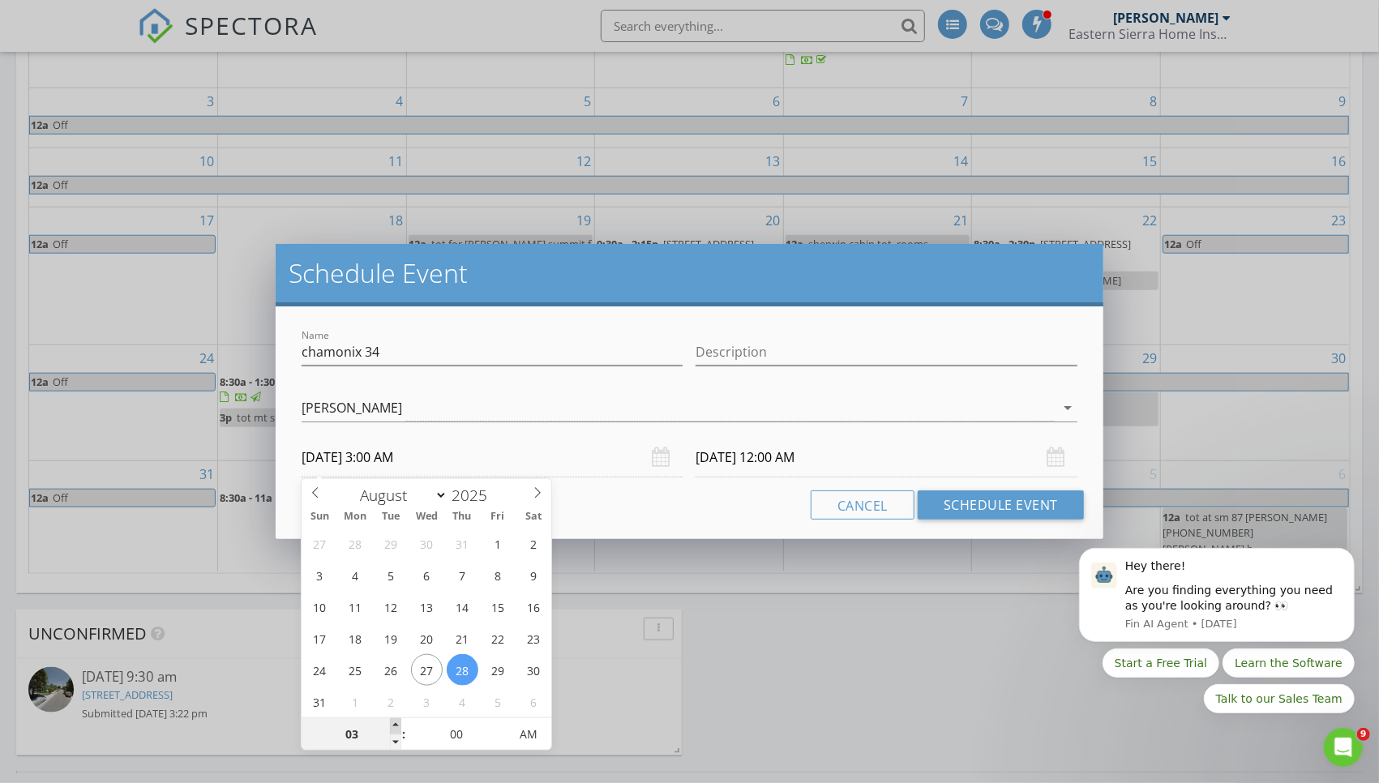
type input "08/28/2025 4:00 AM"
click at [397, 725] on span at bounding box center [395, 726] width 11 height 16
type input "08/29/2025 4:00 AM"
type input "08/28/2025 4:00 PM"
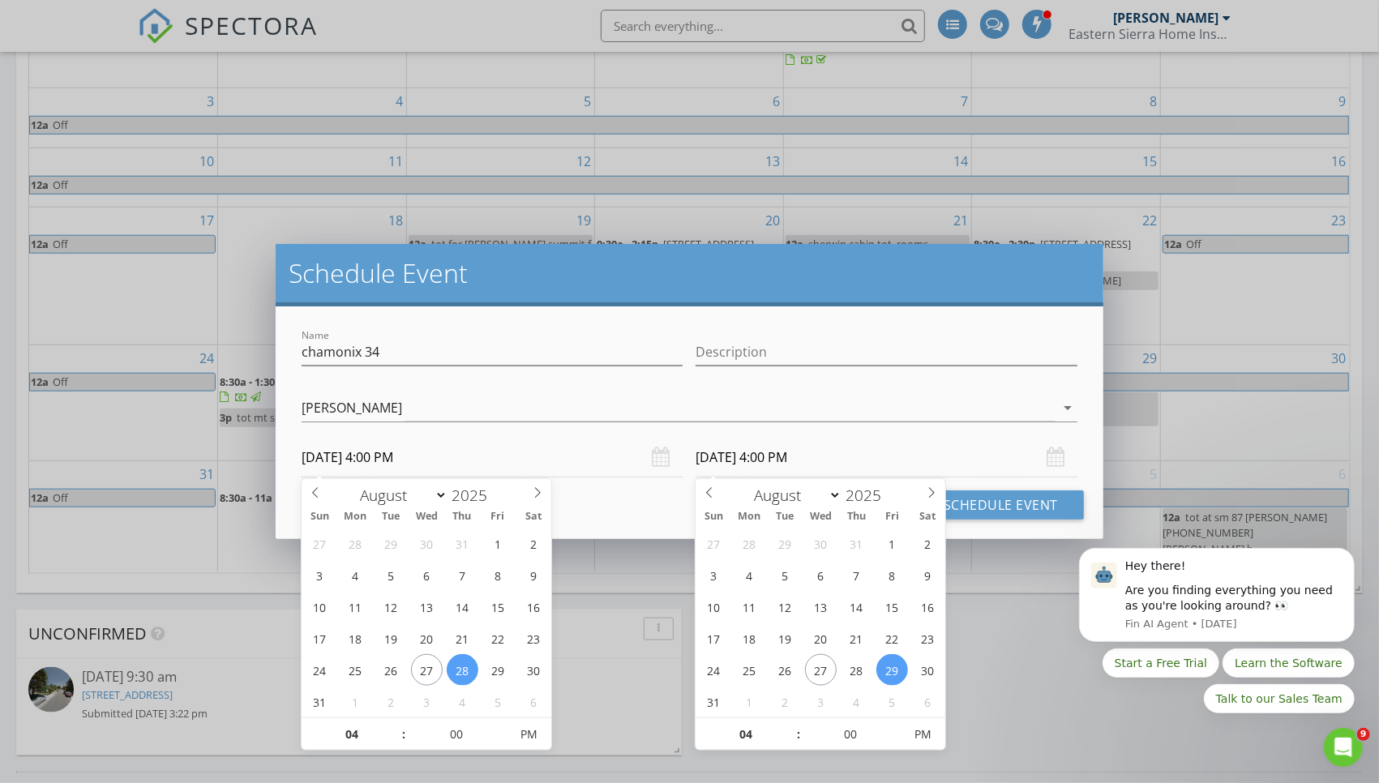
click at [831, 461] on input "08/29/2025 4:00 PM" at bounding box center [885, 458] width 381 height 40
type input "08/28/2025 4:00 PM"
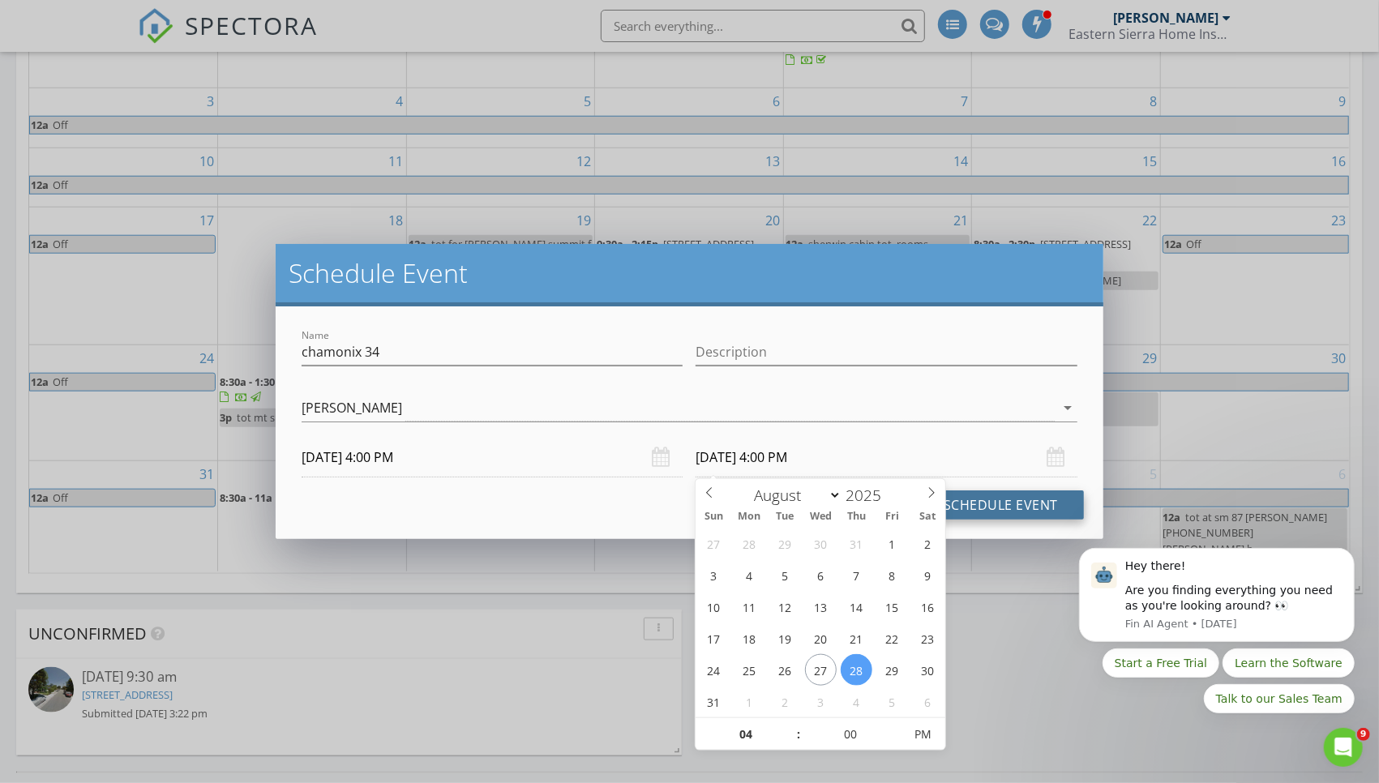
click at [958, 503] on button "Schedule Event" at bounding box center [1000, 504] width 166 height 29
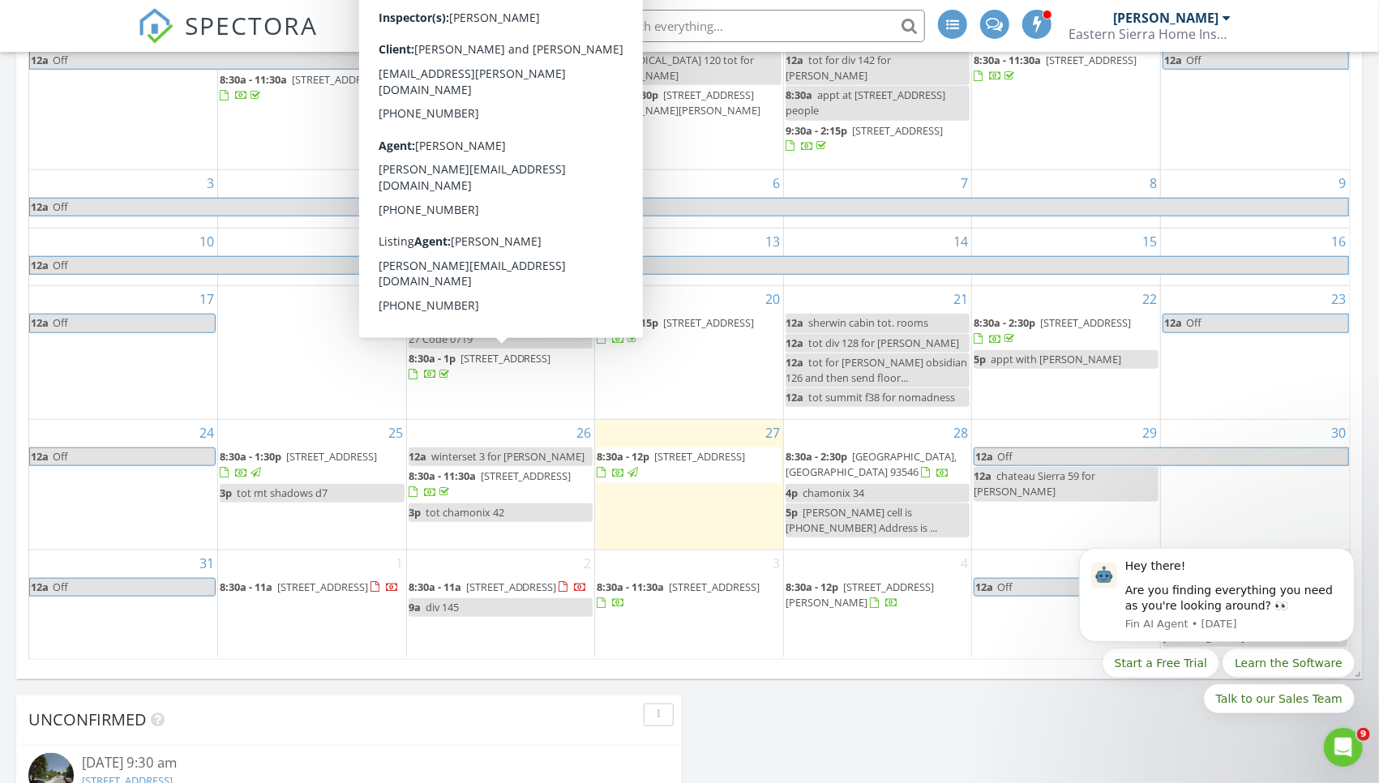
scroll to position [847, 0]
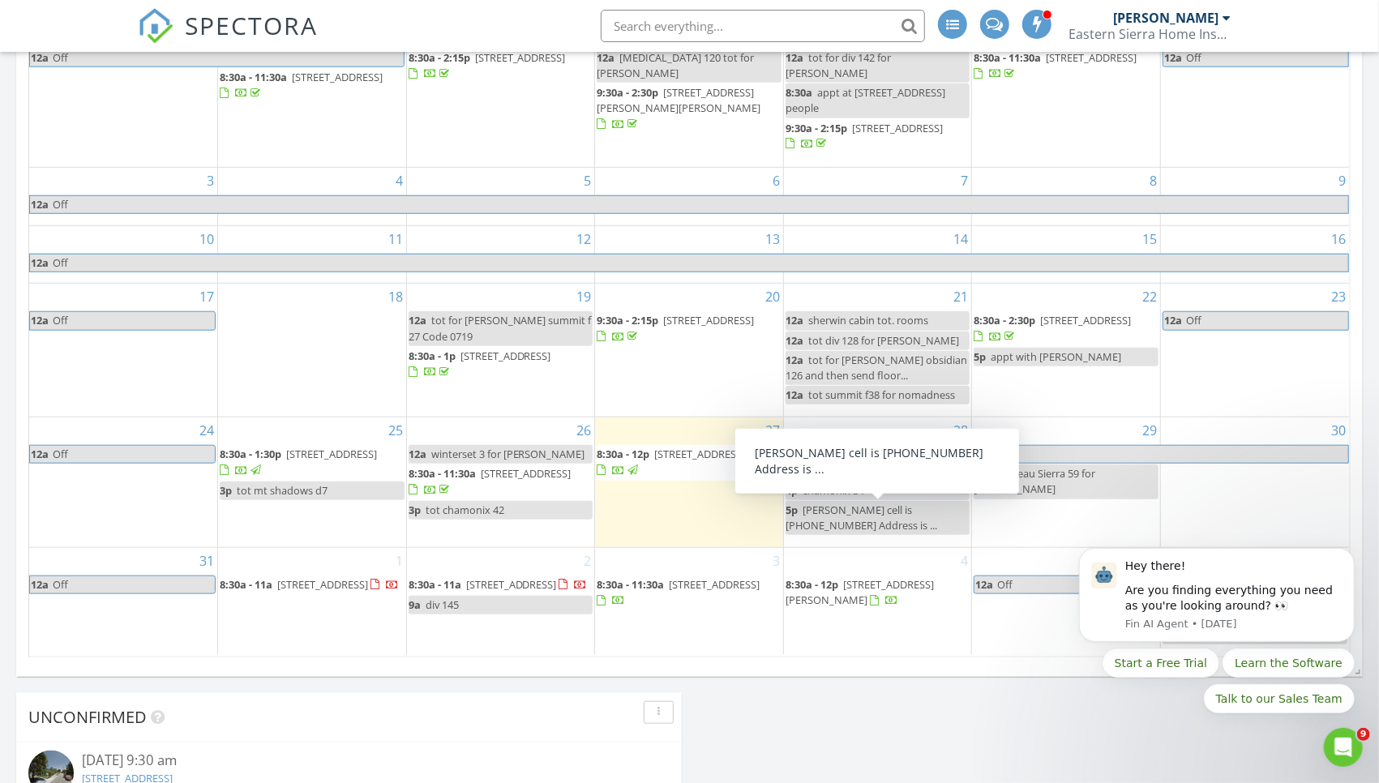
click at [703, 588] on span "244 Lakeview Blvd 121, Mammoth Lakes 93546" at bounding box center [714, 584] width 91 height 15
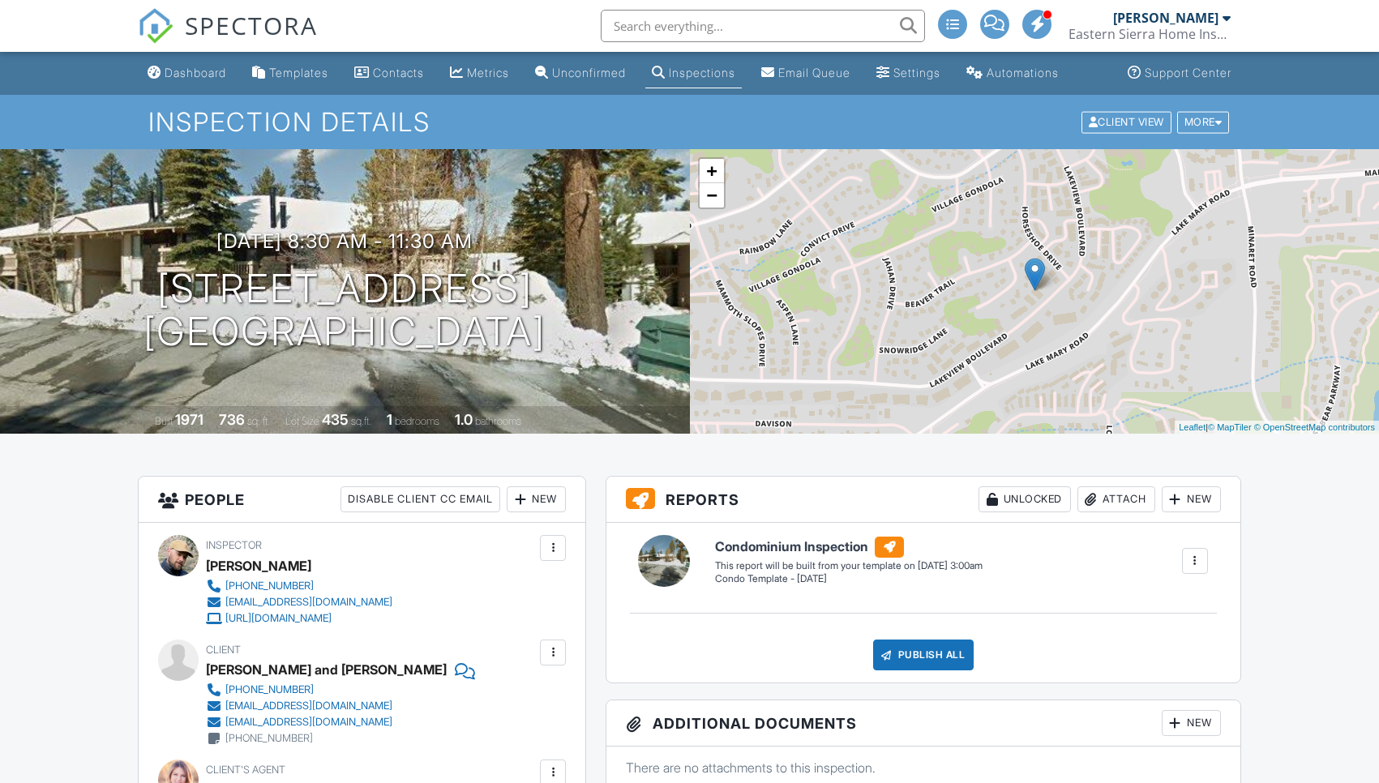
scroll to position [551, 0]
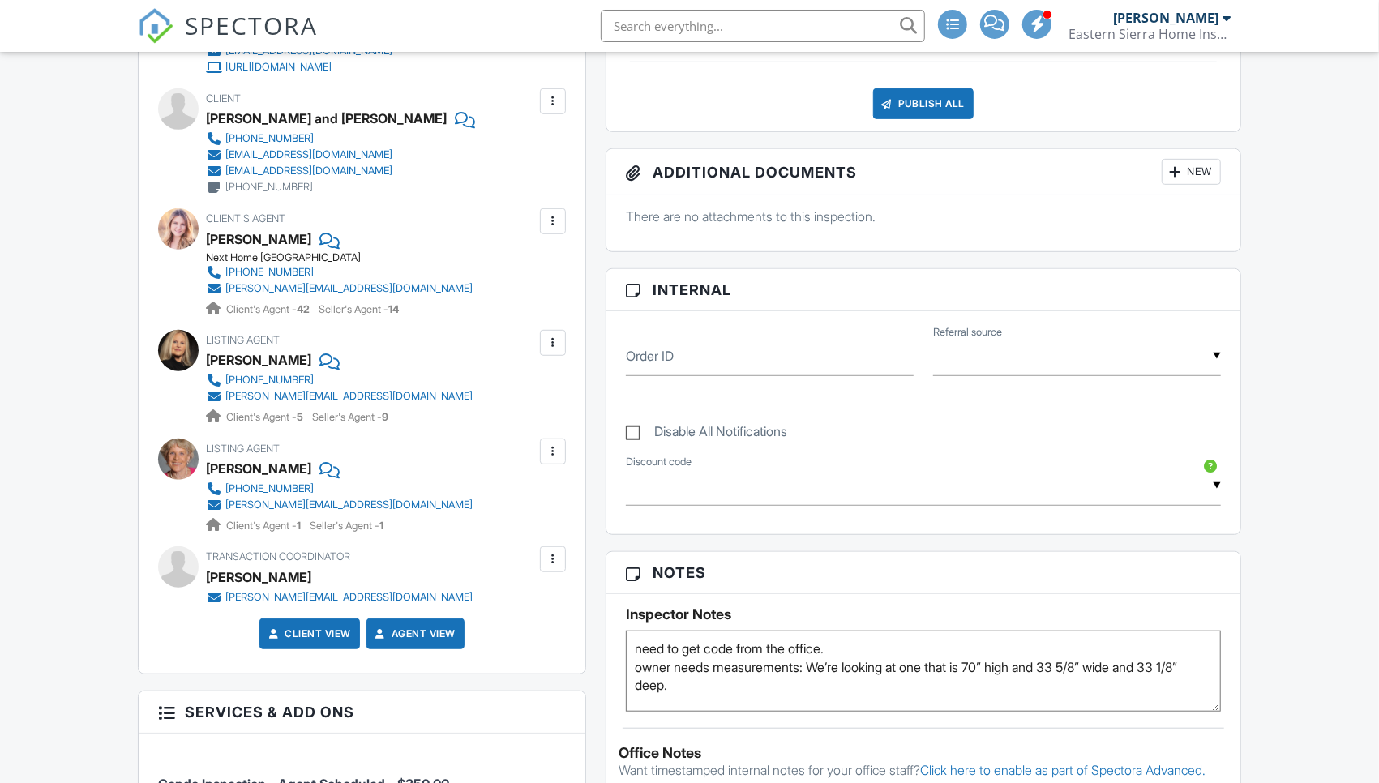
click at [708, 702] on textarea "need to get code from the office. owner needs measurements: We’re looking at on…" at bounding box center [923, 670] width 595 height 81
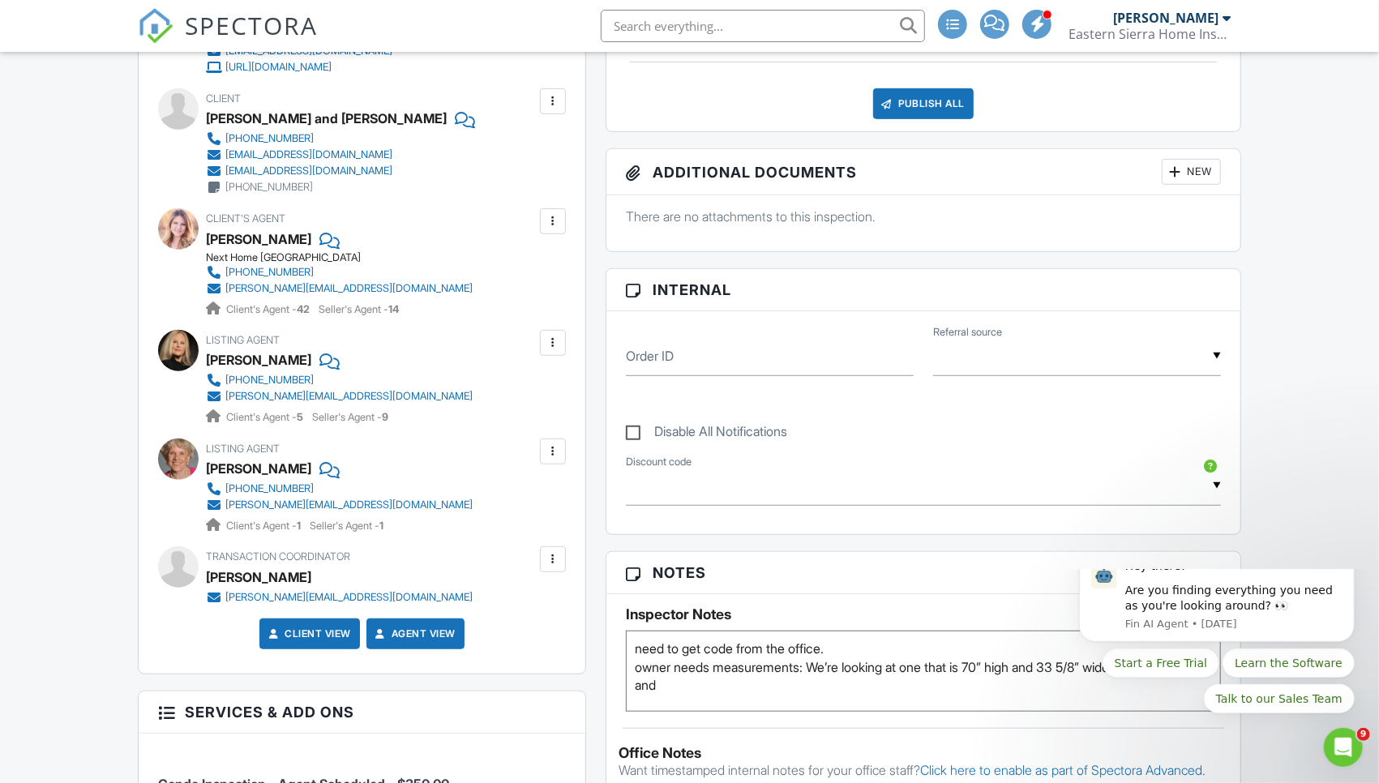
scroll to position [0, 0]
type textarea "need to get code from the office. owner needs measurements: We’re looking at on…"
click at [660, 580] on h3 "Notes" at bounding box center [923, 573] width 634 height 42
click at [660, 593] on h3 "Notes" at bounding box center [923, 573] width 634 height 42
click at [659, 575] on h3 "Notes" at bounding box center [923, 573] width 634 height 42
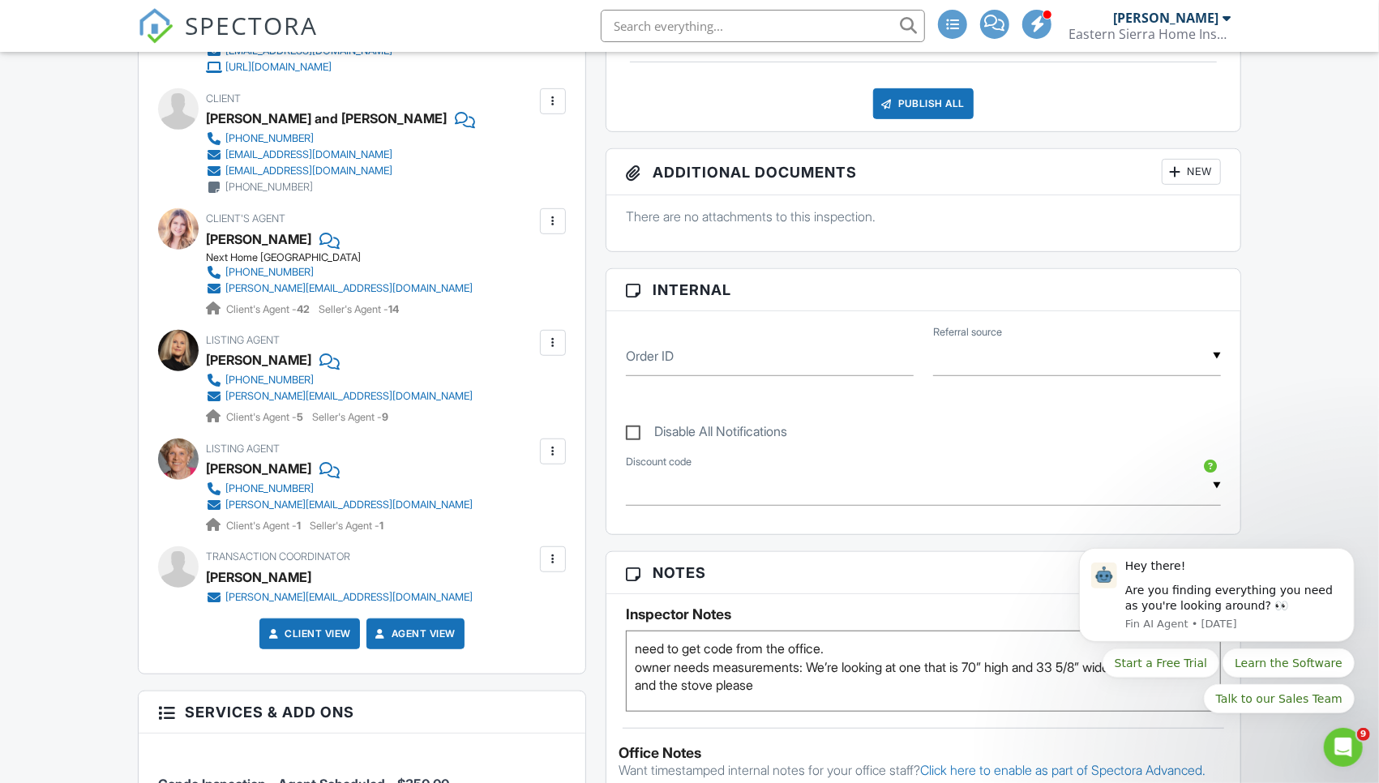
click at [659, 583] on h3 "Notes" at bounding box center [923, 573] width 634 height 42
click at [219, 40] on span "SPECTORA" at bounding box center [251, 25] width 133 height 34
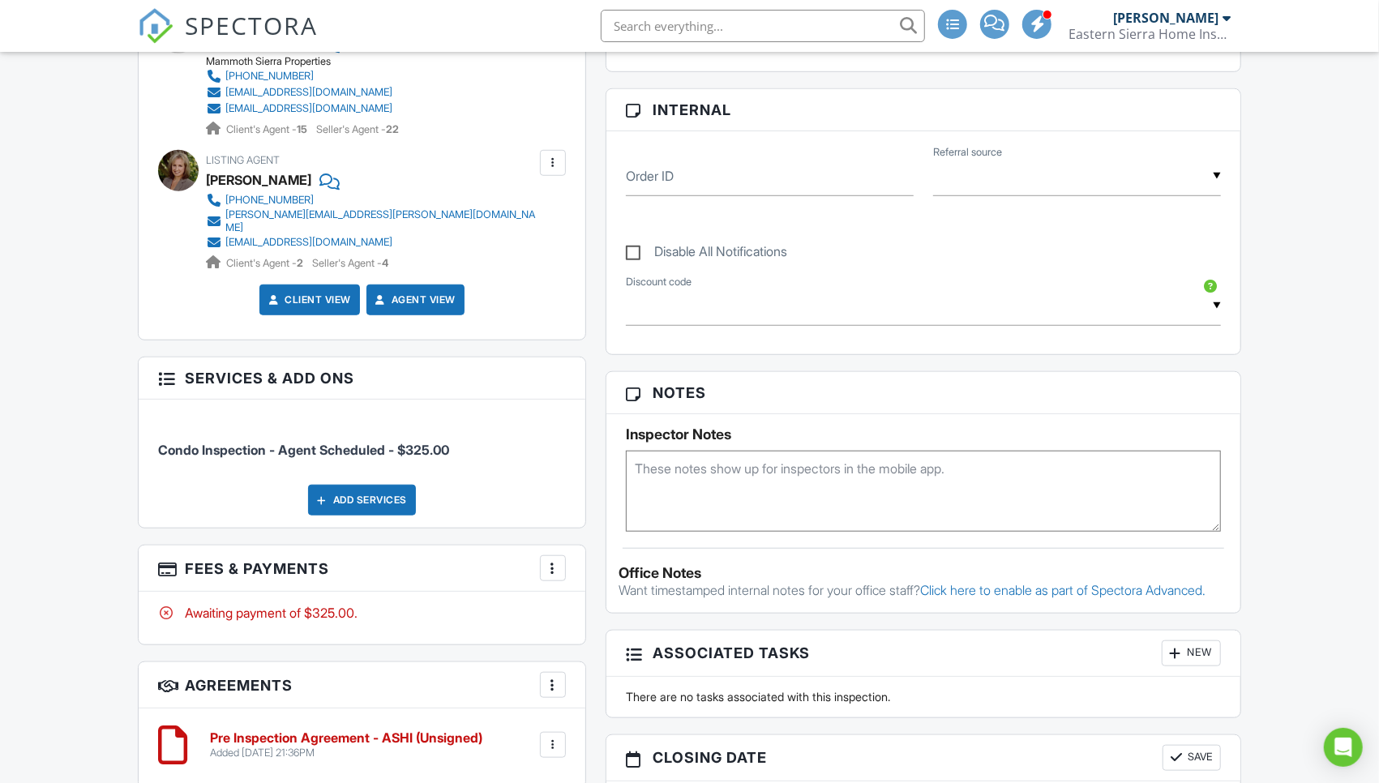
click at [647, 494] on textarea at bounding box center [923, 491] width 595 height 81
paste textarea "The lock combo to get into the water heater is 000. You will need a ladder to g…"
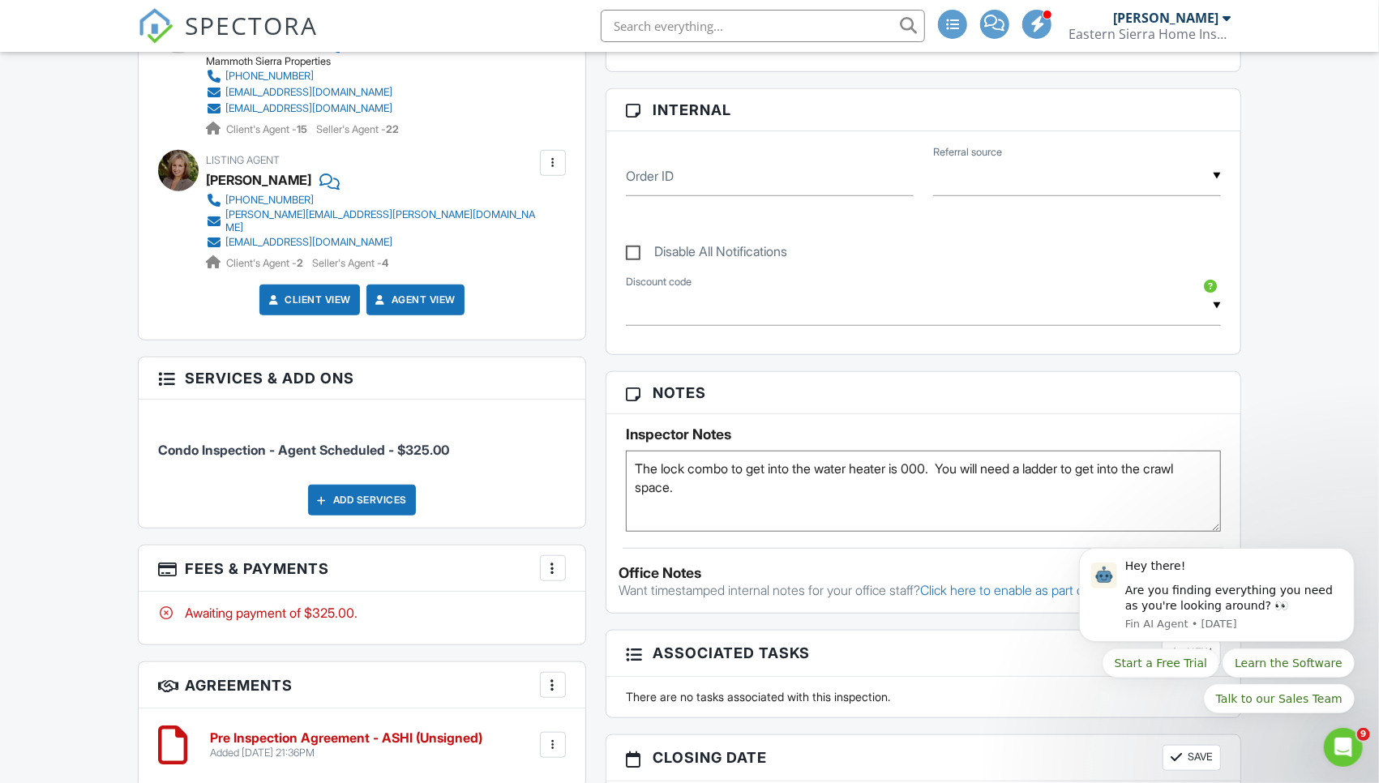
scroll to position [0, 0]
type textarea "The lock combo to get into the water heater is 000. You will need a ladder to g…"
click at [661, 404] on h3 "Notes" at bounding box center [923, 393] width 634 height 42
